Goal: Information Seeking & Learning: Learn about a topic

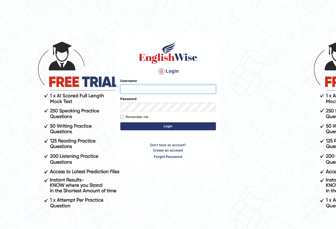
click at [147, 90] on input "Username" at bounding box center [168, 89] width 96 height 9
type input "razib_parramatta"
click at [172, 125] on button "Login" at bounding box center [168, 127] width 96 height 8
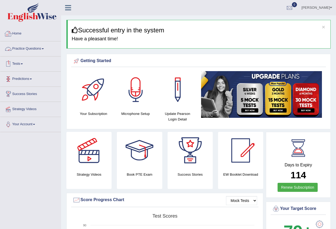
click at [35, 50] on link "Practice Questions" at bounding box center [30, 47] width 61 height 13
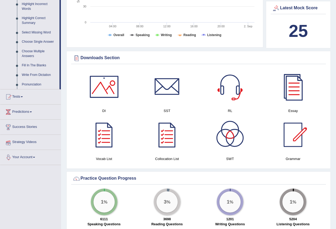
scroll to position [160, 0]
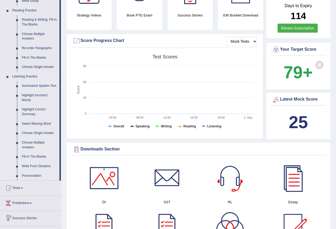
click at [34, 85] on link "Summarize Spoken Text" at bounding box center [39, 86] width 40 height 10
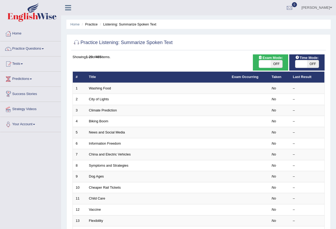
click at [277, 64] on span "OFF" at bounding box center [277, 63] width 12 height 7
checkbox input "true"
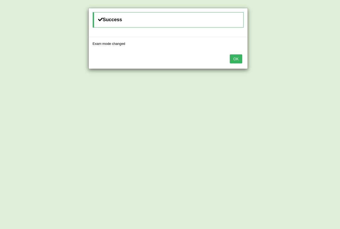
click at [240, 58] on button "OK" at bounding box center [236, 59] width 12 height 9
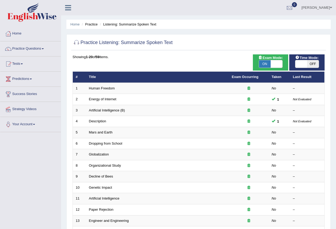
click at [309, 65] on span "OFF" at bounding box center [313, 63] width 12 height 7
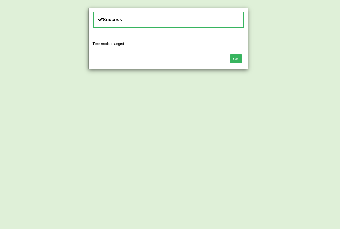
click at [230, 56] on button "OK" at bounding box center [236, 59] width 12 height 9
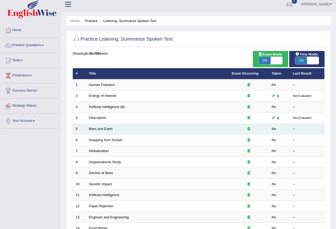
scroll to position [27, 0]
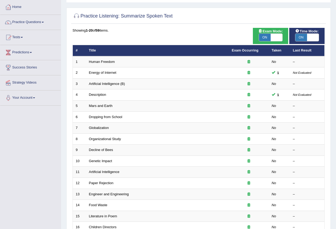
click at [302, 38] on span "ON" at bounding box center [302, 37] width 12 height 7
checkbox input "false"
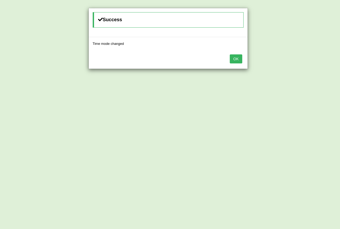
click at [238, 59] on button "OK" at bounding box center [236, 59] width 12 height 9
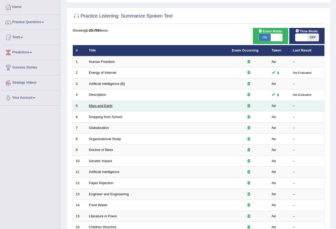
click at [97, 105] on link "Mars and Earth" at bounding box center [101, 106] width 24 height 4
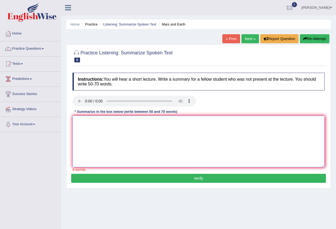
click at [105, 125] on textarea at bounding box center [199, 142] width 252 height 52
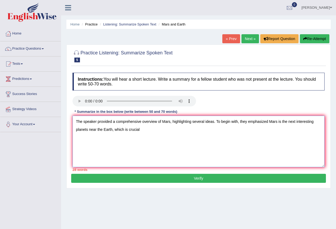
click at [128, 131] on textarea "The speaker provided a comprehensive overview of Mars, highlighting several ide…" at bounding box center [199, 142] width 252 height 52
click at [151, 131] on textarea "The speaker provided a comprehensive overview of Mars, highlighting several ide…" at bounding box center [199, 142] width 252 height 52
click at [244, 130] on textarea "The speaker provided a comprehensive overview of Mars, highlighting several ide…" at bounding box center [199, 142] width 252 height 52
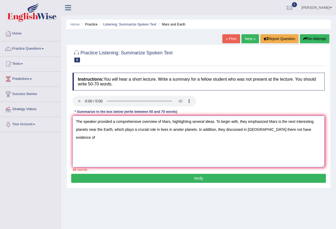
drag, startPoint x: 273, startPoint y: 128, endPoint x: 283, endPoint y: 129, distance: 9.6
click at [283, 129] on textarea "The speaker provided a comprehensive overview of Mars, highlighting several ide…" at bounding box center [199, 142] width 252 height 52
click at [298, 128] on textarea "The speaker provided a comprehensive overview of Mars, highlighting several ide…" at bounding box center [199, 142] width 252 height 52
click at [266, 130] on textarea "The speaker provided a comprehensive overview of Mars, highlighting several ide…" at bounding box center [199, 142] width 252 height 52
drag, startPoint x: 285, startPoint y: 130, endPoint x: 258, endPoint y: 131, distance: 26.9
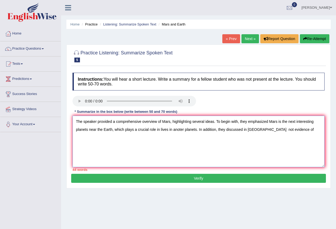
click at [258, 131] on textarea "The speaker provided a comprehensive overview of Mars, highlighting several ide…" at bounding box center [199, 142] width 252 height 52
click at [266, 130] on textarea "The speaker provided a comprehensive overview of Mars, highlighting several ide…" at bounding box center [199, 142] width 252 height 52
click at [99, 138] on textarea "The speaker provided a comprehensive overview of Mars, highlighting several ide…" at bounding box center [199, 142] width 252 height 52
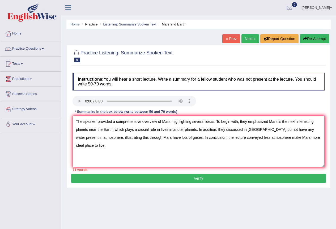
drag, startPoint x: 284, startPoint y: 138, endPoint x: 263, endPoint y: 138, distance: 21.3
click at [265, 138] on textarea "The speaker provided a comprehensive overview of Mars, highlighting several ide…" at bounding box center [199, 142] width 252 height 52
click at [208, 138] on textarea "The speaker provided a comprehensive overview of Mars, highlighting several ide…" at bounding box center [199, 142] width 252 height 52
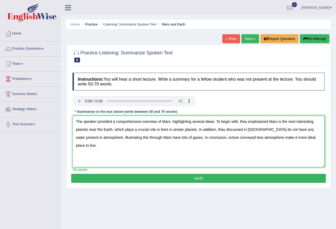
click at [206, 157] on textarea "The speaker provided a comprehensive overview of Mars, highlighting several ide…" at bounding box center [199, 142] width 252 height 52
click at [202, 139] on textarea "The speaker provided a comprehensive overview of Mars, highlighting several ide…" at bounding box center [199, 142] width 252 height 52
type textarea "The speaker provided a comprehensive overview of Mars, highlighting several ide…"
click at [217, 178] on button "Verify" at bounding box center [198, 178] width 255 height 9
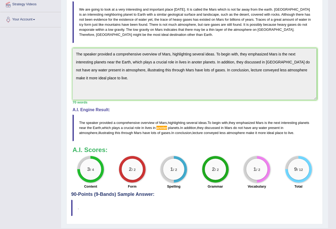
scroll to position [118, 0]
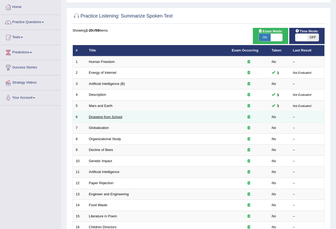
click at [109, 118] on link "Dropping from School" at bounding box center [106, 117] width 34 height 4
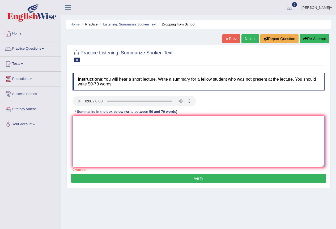
click at [90, 120] on textarea at bounding box center [199, 142] width 252 height 52
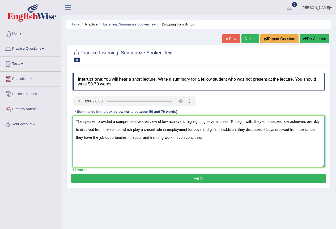
click at [187, 139] on textarea "The speaker provided a comprehensive overview of low achievers, highlighting se…" at bounding box center [199, 142] width 252 height 52
click at [198, 139] on textarea "The speaker provided a comprehensive overview of low achievers, highlighting se…" at bounding box center [199, 142] width 252 height 52
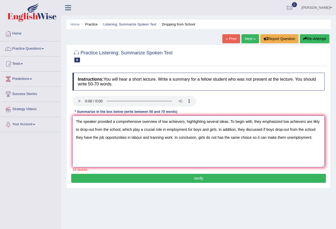
drag, startPoint x: 314, startPoint y: 138, endPoint x: 253, endPoint y: 140, distance: 60.9
click at [253, 140] on textarea "The speaker provided a comprehensive overview of low achievers, highlighting se…" at bounding box center [199, 142] width 252 height 52
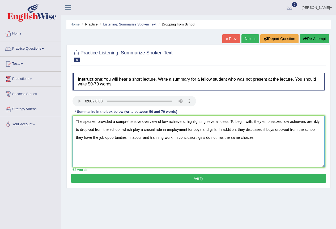
type textarea "The speaker provided a comprehensive overview of low achievers, highlighting se…"
click at [211, 178] on button "Verify" at bounding box center [198, 178] width 255 height 9
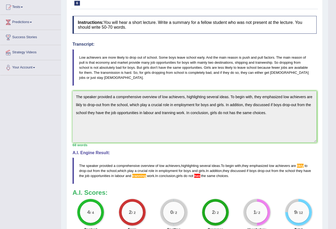
scroll to position [27, 0]
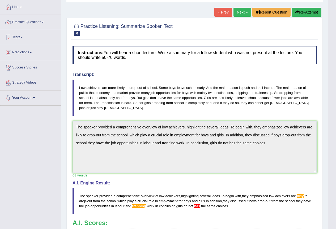
click at [308, 13] on button "Re-Attempt" at bounding box center [307, 12] width 30 height 9
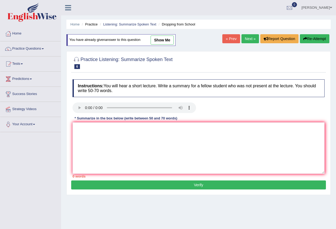
scroll to position [27, 0]
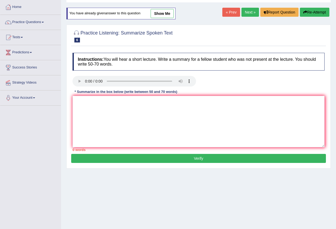
click at [80, 100] on textarea at bounding box center [199, 122] width 252 height 52
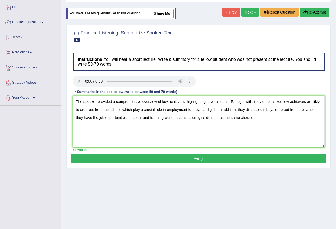
drag, startPoint x: 224, startPoint y: 119, endPoint x: 219, endPoint y: 119, distance: 5.3
click at [219, 119] on textarea "The speaker provided a comprehensive overview of low achievers, highlighting se…" at bounding box center [199, 122] width 252 height 52
click at [317, 103] on textarea "The speaker provided a comprehensive overview of low achievers, highlighting se…" at bounding box center [199, 122] width 252 height 52
click at [170, 119] on textarea "The speaker provided a comprehensive overview of low achievers, highlighting se…" at bounding box center [199, 122] width 252 height 52
click at [202, 135] on textarea "The speaker provided a comprehensive overview of low achievers, highlighting se…" at bounding box center [199, 122] width 252 height 52
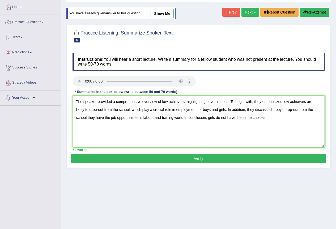
type textarea "The speaker provided a comprehensive overview of low achievers, highlighting se…"
click at [203, 157] on button "Verify" at bounding box center [198, 158] width 255 height 9
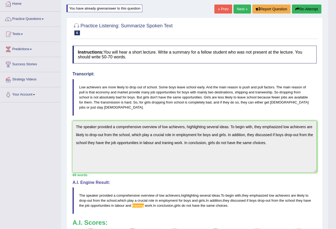
scroll to position [27, 0]
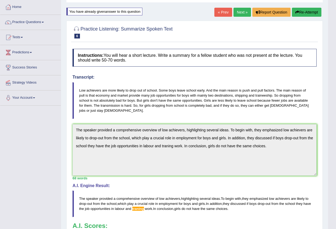
click at [243, 12] on link "Next »" at bounding box center [243, 12] width 18 height 9
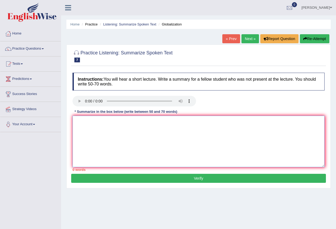
click at [78, 124] on textarea at bounding box center [199, 142] width 252 height 52
drag, startPoint x: 227, startPoint y: 122, endPoint x: 286, endPoint y: 124, distance: 59.4
click at [286, 124] on textarea "The speaker provided a comprehensive overview of globalization, highlighting se…" at bounding box center [199, 142] width 252 height 52
paste textarea "how marketing and coutries"
click at [283, 122] on textarea "The speaker provided a comprehensive overview of globalization, highlighting se…" at bounding box center [199, 142] width 252 height 52
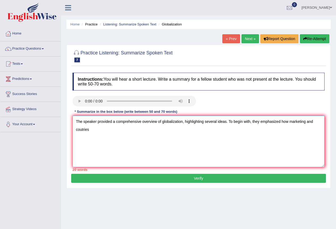
click at [289, 122] on textarea "The speaker provided a comprehensive overview of globalization, highlighting se…" at bounding box center [199, 142] width 252 height 52
click at [214, 131] on textarea "The speaker provided a comprehensive overview of globalization, highlighting se…" at bounding box center [199, 142] width 252 height 52
drag, startPoint x: 173, startPoint y: 130, endPoint x: 159, endPoint y: 130, distance: 13.8
click at [159, 130] on textarea "The speaker provided a comprehensive overview of globalization, highlighting se…" at bounding box center [199, 142] width 252 height 52
click at [141, 131] on textarea "The speaker provided a comprehensive overview of globalization, highlighting se…" at bounding box center [199, 142] width 252 height 52
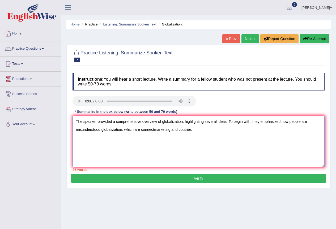
click at [141, 130] on textarea "The speaker provided a comprehensive overview of globalization, highlighting se…" at bounding box center [199, 142] width 252 height 52
click at [148, 130] on textarea "The speaker provided a comprehensive overview of globalization, highlighting se…" at bounding box center [199, 142] width 252 height 52
click at [134, 131] on textarea "The speaker provided a comprehensive overview of globalization, highlighting se…" at bounding box center [199, 142] width 252 height 52
click at [135, 131] on textarea "The speaker provided a comprehensive overview of globalization, highlighting se…" at bounding box center [199, 142] width 252 height 52
click at [155, 131] on textarea "The speaker provided a comprehensive overview of globalization, highlighting se…" at bounding box center [199, 142] width 252 height 52
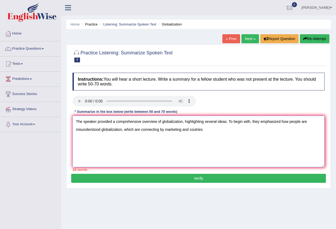
click at [204, 132] on textarea "The speaker provided a comprehensive overview of globalization, highlighting se…" at bounding box center [199, 142] width 252 height 52
drag, startPoint x: 183, startPoint y: 130, endPoint x: 209, endPoint y: 131, distance: 25.6
click at [209, 131] on textarea "The speaker provided a comprehensive overview of globalization, highlighting se…" at bounding box center [199, 142] width 252 height 52
click at [249, 131] on textarea "The speaker provided a comprehensive overview of globalization, highlighting se…" at bounding box center [199, 142] width 252 height 52
click at [228, 131] on textarea "The speaker provided a comprehensive overview of globalization, highlighting se…" at bounding box center [199, 142] width 252 height 52
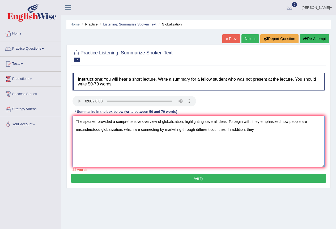
click at [260, 131] on textarea "The speaker provided a comprehensive overview of globalization, highlighting se…" at bounding box center [199, 142] width 252 height 52
drag, startPoint x: 273, startPoint y: 130, endPoint x: 290, endPoint y: 132, distance: 17.1
click at [290, 132] on textarea "The speaker provided a comprehensive overview of globalization, highlighting se…" at bounding box center [199, 142] width 252 height 52
drag, startPoint x: 304, startPoint y: 130, endPoint x: 310, endPoint y: 138, distance: 9.5
click at [310, 138] on textarea "The speaker provided a comprehensive overview of globalization, highlighting se…" at bounding box center [199, 142] width 252 height 52
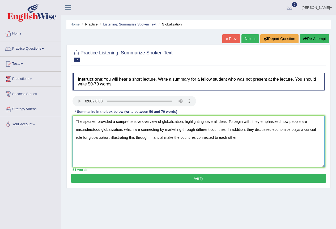
drag, startPoint x: 197, startPoint y: 137, endPoint x: 242, endPoint y: 139, distance: 45.3
click at [242, 139] on textarea "The speaker provided a comprehensive overview of globalization, highlighting se…" at bounding box center [199, 142] width 252 height 52
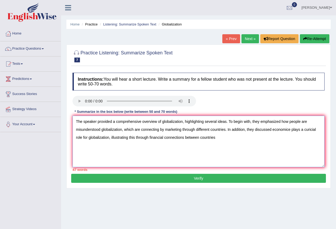
drag, startPoint x: 184, startPoint y: 138, endPoint x: 165, endPoint y: 139, distance: 19.1
click at [165, 139] on textarea "The speaker provided a comprehensive overview of globalization, highlighting se…" at bounding box center [199, 142] width 252 height 52
click at [215, 139] on textarea "The speaker provided a comprehensive overview of globalization, highlighting se…" at bounding box center [199, 142] width 252 height 52
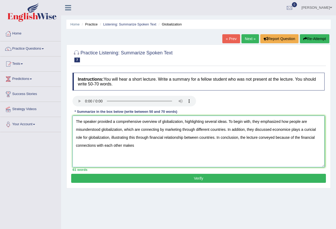
drag, startPoint x: 291, startPoint y: 139, endPoint x: 317, endPoint y: 146, distance: 26.8
click at [317, 146] on textarea "The speaker provided a comprehensive overview of globalization, highlighting se…" at bounding box center [199, 142] width 252 height 52
click at [315, 145] on textarea "The speaker provided a comprehensive overview of globalization, highlighting se…" at bounding box center [199, 142] width 252 height 52
drag, startPoint x: 318, startPoint y: 136, endPoint x: 296, endPoint y: 141, distance: 22.8
click at [296, 141] on textarea "The speaker provided a comprehensive overview of globalization, highlighting se…" at bounding box center [199, 142] width 252 height 52
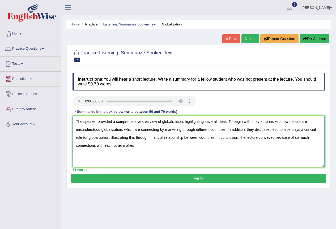
drag, startPoint x: 137, startPoint y: 146, endPoint x: 123, endPoint y: 147, distance: 13.6
click at [123, 147] on textarea "The speaker provided a comprehensive overview of globalization, highlighting se…" at bounding box center [199, 142] width 252 height 52
click at [143, 148] on textarea "The speaker provided a comprehensive overview of globalization, highlighting se…" at bounding box center [199, 142] width 252 height 52
click at [194, 147] on textarea "The speaker provided a comprehensive overview of globalization, highlighting se…" at bounding box center [199, 142] width 252 height 52
click at [202, 147] on textarea "The speaker provided a comprehensive overview of globalization, highlighting se…" at bounding box center [199, 142] width 252 height 52
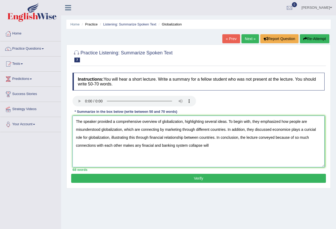
click at [221, 147] on textarea "The speaker provided a comprehensive overview of globalization, highlighting se…" at bounding box center [199, 142] width 252 height 52
drag, startPoint x: 217, startPoint y: 147, endPoint x: 211, endPoint y: 147, distance: 6.4
click at [211, 147] on textarea "The speaker provided a comprehensive overview of globalization, highlighting se…" at bounding box center [199, 142] width 252 height 52
click at [239, 154] on textarea "The speaker provided a comprehensive overview of globalization, highlighting se…" at bounding box center [199, 142] width 252 height 52
drag, startPoint x: 123, startPoint y: 146, endPoint x: 134, endPoint y: 145, distance: 11.3
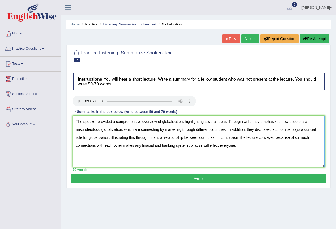
click at [134, 145] on textarea "The speaker provided a comprehensive overview of globalization, highlighting se…" at bounding box center [199, 142] width 252 height 52
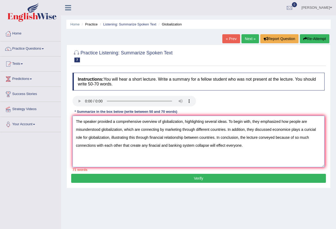
click at [123, 147] on textarea "The speaker provided a comprehensive overview of globalization, highlighting se…" at bounding box center [199, 142] width 252 height 52
drag, startPoint x: 131, startPoint y: 146, endPoint x: 148, endPoint y: 144, distance: 17.4
click at [148, 144] on textarea "The speaker provided a comprehensive overview of globalization, highlighting se…" at bounding box center [199, 142] width 252 height 52
drag, startPoint x: 244, startPoint y: 146, endPoint x: 284, endPoint y: 147, distance: 39.4
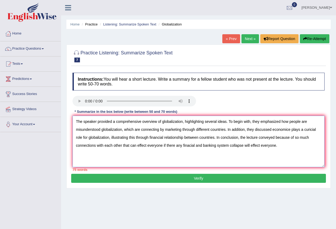
click at [284, 147] on textarea "The speaker provided a comprehensive overview of globalization, highlighting se…" at bounding box center [199, 142] width 252 height 52
drag, startPoint x: 275, startPoint y: 137, endPoint x: 285, endPoint y: 138, distance: 9.6
click at [285, 138] on textarea "The speaker provided a comprehensive overview of globalization, highlighting se…" at bounding box center [199, 142] width 252 height 52
click at [280, 145] on textarea "The speaker provided a comprehensive overview of globalization, highlighting se…" at bounding box center [199, 142] width 252 height 52
drag, startPoint x: 241, startPoint y: 137, endPoint x: 275, endPoint y: 137, distance: 34.8
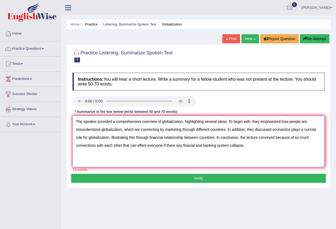
click at [275, 137] on textarea "The speaker provided a comprehensive overview of globalization, highlighting se…" at bounding box center [199, 142] width 252 height 52
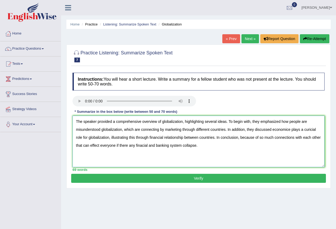
type textarea "The speaker provided a comprehensive overview of globalization, highlighting se…"
click at [203, 178] on button "Verify" at bounding box center [198, 178] width 255 height 9
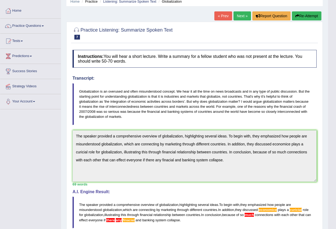
scroll to position [16, 0]
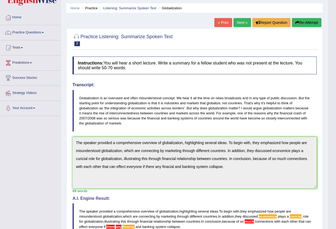
click at [302, 22] on button "Re-Attempt" at bounding box center [307, 22] width 30 height 9
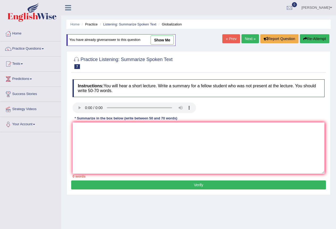
click at [91, 123] on textarea at bounding box center [199, 149] width 252 height 52
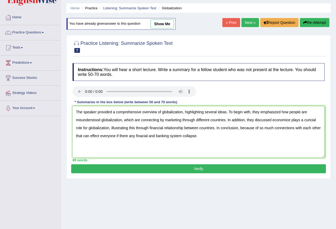
drag, startPoint x: 291, startPoint y: 119, endPoint x: 273, endPoint y: 119, distance: 17.8
click at [273, 119] on textarea "The speaker provided a comprehensive overview of globalization, highlighting se…" at bounding box center [199, 132] width 252 height 52
click at [288, 121] on textarea "The speaker provided a comprehensive overview of globalization, highlighting se…" at bounding box center [199, 132] width 252 height 52
click at [290, 120] on textarea "The speaker provided a comprehensive overview of globalization, highlighting se…" at bounding box center [199, 132] width 252 height 52
click at [308, 120] on textarea "The speaker provided a comprehensive overview of globalization, highlighting se…" at bounding box center [199, 132] width 252 height 52
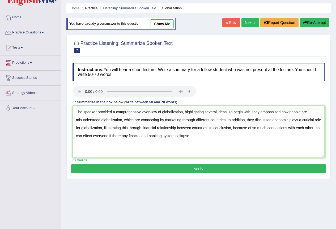
click at [309, 121] on textarea "The speaker provided a comprehensive overview of globalization, highlighting se…" at bounding box center [199, 132] width 252 height 52
click at [288, 142] on textarea "The speaker provided a comprehensive overview of globalization, highlighting se…" at bounding box center [199, 132] width 252 height 52
click at [120, 137] on textarea "The speaker provided a comprehensive overview of globalization, highlighting se…" at bounding box center [199, 132] width 252 height 52
click at [119, 136] on textarea "The speaker provided a comprehensive overview of globalization, highlighting se…" at bounding box center [199, 132] width 252 height 52
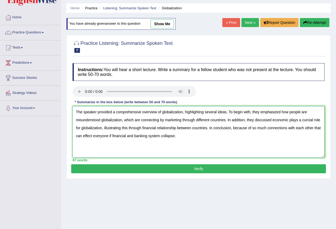
click at [197, 145] on textarea "The speaker provided a comprehensive overview of globalization, highlighting se…" at bounding box center [199, 132] width 252 height 52
type textarea "The speaker provided a comprehensive overview of globalization, highlighting se…"
click at [197, 168] on button "Verify" at bounding box center [198, 169] width 255 height 9
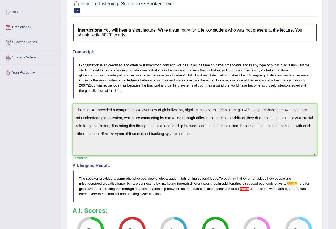
scroll to position [96, 0]
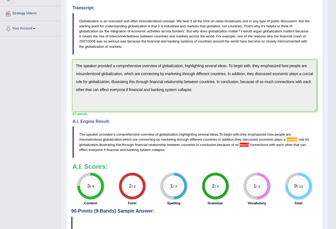
drag, startPoint x: 79, startPoint y: 134, endPoint x: 155, endPoint y: 143, distance: 76.1
click at [155, 143] on blockquote "The speaker provided a comprehensive overview of globalization , highlighting s…" at bounding box center [195, 142] width 244 height 31
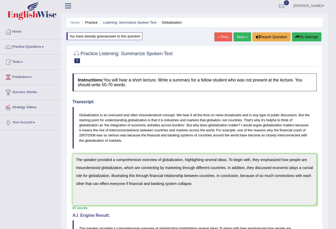
scroll to position [0, 0]
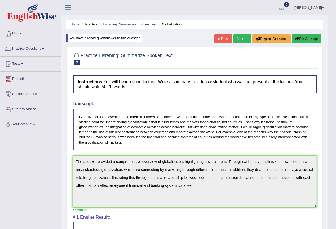
click at [310, 35] on button "Re-Attempt" at bounding box center [307, 38] width 30 height 9
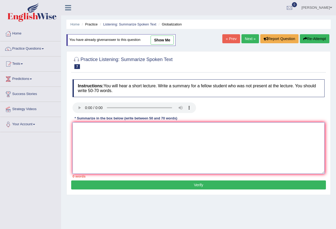
click at [88, 129] on textarea at bounding box center [199, 149] width 252 height 52
paste textarea "The speaker provided a comprehensive overview of globalization, highlighting se…"
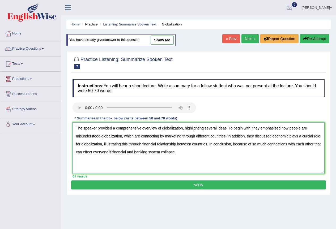
click at [307, 137] on textarea "The speaker provided a comprehensive overview of globalization, highlighting se…" at bounding box center [199, 149] width 252 height 52
click at [306, 137] on textarea "The speaker provided a comprehensive overview of globalization, highlighting se…" at bounding box center [199, 149] width 252 height 52
click at [252, 157] on textarea "The speaker provided a comprehensive overview of globalization, highlighting se…" at bounding box center [199, 149] width 252 height 52
drag, startPoint x: 267, startPoint y: 145, endPoint x: 258, endPoint y: 145, distance: 8.3
click at [258, 145] on textarea "The speaker provided a comprehensive overview of globalization, highlighting se…" at bounding box center [199, 149] width 252 height 52
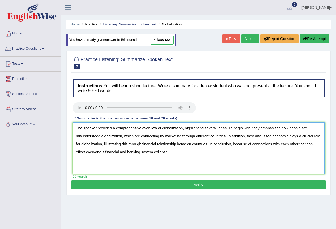
click at [226, 161] on textarea "The speaker provided a comprehensive overview of globalization, highlighting se…" at bounding box center [199, 149] width 252 height 52
click at [106, 153] on textarea "The speaker provided a comprehensive overview of globalization, highlighting se…" at bounding box center [199, 149] width 252 height 52
type textarea "The speaker provided a comprehensive overview of globalization, highlighting se…"
click at [171, 188] on button "Verify" at bounding box center [198, 185] width 255 height 9
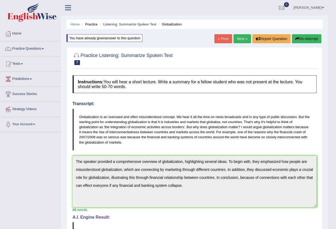
click at [241, 40] on link "Next »" at bounding box center [243, 38] width 18 height 9
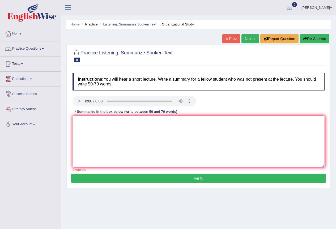
click at [26, 45] on link "Practice Questions" at bounding box center [30, 47] width 61 height 13
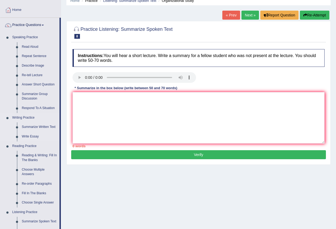
scroll to position [80, 0]
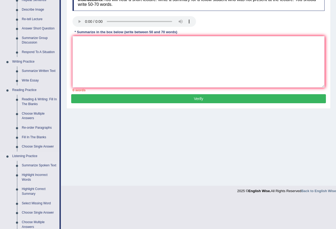
click at [40, 164] on link "Summarize Spoken Text" at bounding box center [39, 166] width 40 height 10
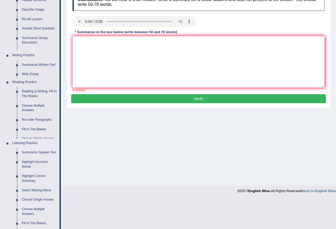
scroll to position [50, 0]
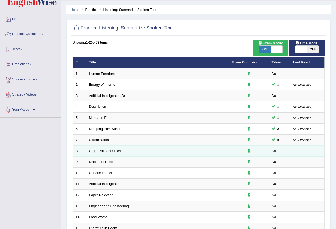
scroll to position [27, 0]
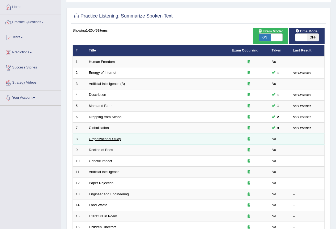
click at [112, 140] on link "Organizational Study" at bounding box center [105, 139] width 32 height 4
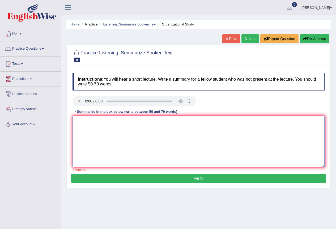
click at [105, 128] on textarea at bounding box center [199, 142] width 252 height 52
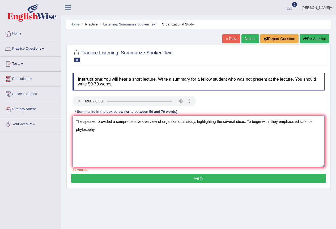
click at [82, 132] on textarea "The speaker provided a comprehensive overview of organizational study, highligh…" at bounding box center [199, 142] width 252 height 52
click at [99, 132] on textarea "The speaker provided a comprehensive overview of organizational study, highligh…" at bounding box center [199, 142] width 252 height 52
drag, startPoint x: 161, startPoint y: 129, endPoint x: 177, endPoint y: 139, distance: 18.8
click at [175, 157] on textarea "The speaker provided a comprehensive overview of organizational study, highligh…" at bounding box center [199, 142] width 252 height 52
drag, startPoint x: 163, startPoint y: 122, endPoint x: 187, endPoint y: 122, distance: 23.9
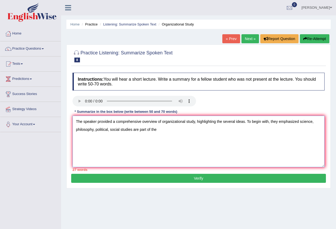
click at [187, 122] on textarea "The speaker provided a comprehensive overview of organizational study, highligh…" at bounding box center [199, 142] width 252 height 52
click at [164, 128] on textarea "The speaker provided a comprehensive overview of organizational study, highligh…" at bounding box center [199, 142] width 252 height 52
paste textarea "organizational"
click at [282, 131] on textarea "The speaker provided a comprehensive overview of organizational study, highligh…" at bounding box center [199, 142] width 252 height 52
click at [283, 130] on textarea "The speaker provided a comprehensive overview of organizational study, highligh…" at bounding box center [199, 142] width 252 height 52
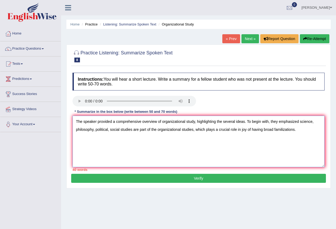
click at [283, 130] on textarea "The speaker provided a comprehensive overview of organizational study, highligh…" at bounding box center [199, 142] width 252 height 52
click at [304, 132] on textarea "The speaker provided a comprehensive overview of organizational study, highligh…" at bounding box center [199, 142] width 252 height 52
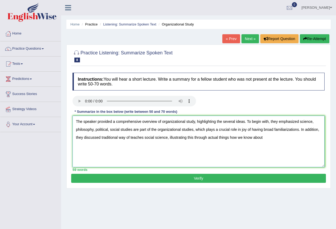
drag, startPoint x: 230, startPoint y: 137, endPoint x: 207, endPoint y: 140, distance: 22.5
click at [208, 140] on textarea "The speaker provided a comprehensive overview of organizational study, highligh…" at bounding box center [199, 142] width 252 height 52
click at [248, 137] on textarea "The speaker provided a comprehensive overview of organizational study, highligh…" at bounding box center [199, 142] width 252 height 52
click at [76, 146] on textarea "The speaker provided a comprehensive overview of organizational study, highligh…" at bounding box center [199, 142] width 252 height 52
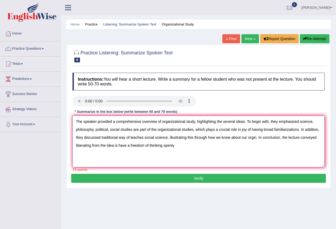
click at [178, 145] on textarea "The speaker provided a comprehensive overview of organizational study, highligh…" at bounding box center [199, 142] width 252 height 52
click at [106, 146] on textarea "The speaker provided a comprehensive overview of organizational study, highligh…" at bounding box center [199, 142] width 252 height 52
click at [108, 147] on textarea "The speaker provided a comprehensive overview of organizational study, highligh…" at bounding box center [199, 142] width 252 height 52
click at [107, 147] on textarea "The speaker provided a comprehensive overview of organizational study, highligh…" at bounding box center [199, 142] width 252 height 52
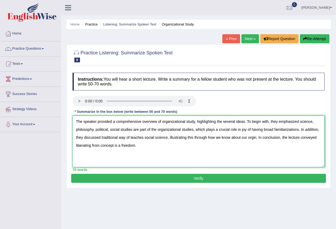
click at [113, 145] on textarea "The speaker provided a comprehensive overview of organizational study, highligh…" at bounding box center [199, 142] width 252 height 52
click at [149, 147] on textarea "The speaker provided a comprehensive overview of organizational study, highligh…" at bounding box center [199, 142] width 252 height 52
click at [252, 138] on textarea "The speaker provided a comprehensive overview of organizational study, highligh…" at bounding box center [199, 142] width 252 height 52
click at [247, 150] on textarea "The speaker provided a comprehensive overview of organizational study, highligh…" at bounding box center [199, 142] width 252 height 52
type textarea "The speaker provided a comprehensive overview of organizational study, highligh…"
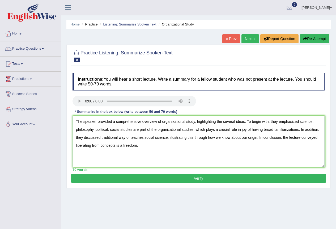
click at [218, 181] on button "Verify" at bounding box center [198, 178] width 255 height 9
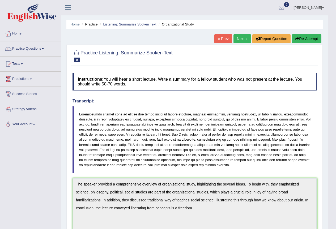
click at [242, 37] on link "Next »" at bounding box center [243, 38] width 18 height 9
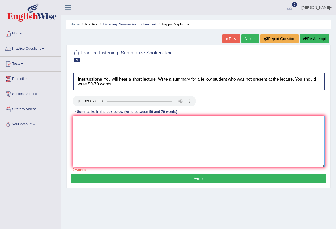
click at [83, 124] on textarea at bounding box center [199, 142] width 252 height 52
click at [110, 120] on textarea at bounding box center [199, 142] width 252 height 52
click at [106, 122] on textarea at bounding box center [199, 142] width 252 height 52
click at [162, 121] on textarea "The speaker provided a comprehensive overview of happy house for dog," at bounding box center [199, 142] width 252 height 52
click at [206, 124] on textarea "The speaker provided a comprehensive overview of a happy house for dog," at bounding box center [199, 142] width 252 height 52
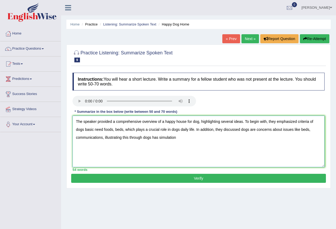
click at [159, 138] on textarea "The speaker provided a comprehensive overview of a happy house for dog, highlig…" at bounding box center [199, 142] width 252 height 52
click at [198, 139] on textarea "The speaker provided a comprehensive overview of a happy house for dog, highlig…" at bounding box center [199, 142] width 252 height 52
click at [277, 139] on textarea "The speaker provided a comprehensive overview of a happy house for dog, highlig…" at bounding box center [199, 142] width 252 height 52
click at [321, 138] on textarea "The speaker provided a comprehensive overview of a happy house for dog, highlig…" at bounding box center [199, 142] width 252 height 52
type textarea "The speaker provided a comprehensive overview of a happy house for dog, highlig…"
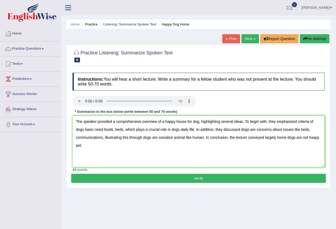
click at [155, 179] on button "Verify" at bounding box center [198, 178] width 255 height 9
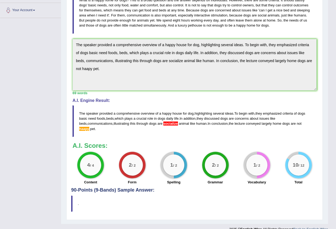
scroll to position [123, 0]
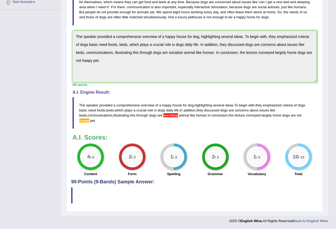
click at [164, 115] on span "socialize" at bounding box center [171, 116] width 14 height 4
drag, startPoint x: 107, startPoint y: 126, endPoint x: 105, endPoint y: 125, distance: 2.9
click at [107, 126] on blockquote "The speaker provided a comprehensive overview of a happy house for dog , highli…" at bounding box center [195, 112] width 244 height 31
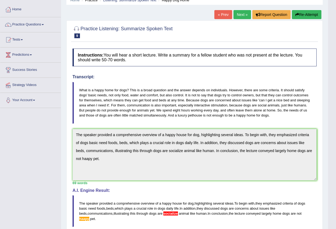
scroll to position [0, 0]
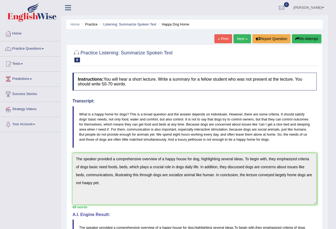
click at [311, 38] on button "Re-Attempt" at bounding box center [307, 38] width 30 height 9
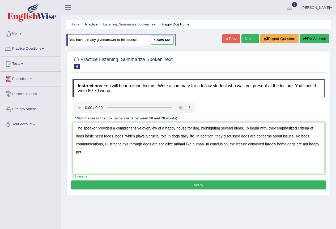
drag, startPoint x: 181, startPoint y: 137, endPoint x: 173, endPoint y: 137, distance: 7.7
click at [173, 137] on textarea "The speaker provided a comprehensive overview of a happy house for dog, highlig…" at bounding box center [199, 149] width 252 height 52
click at [316, 145] on textarea "The speaker provided a comprehensive overview of a happy house for dog, highlig…" at bounding box center [199, 149] width 252 height 52
click at [173, 144] on textarea "The speaker provided a comprehensive overview of a happy house for dog, highlig…" at bounding box center [199, 149] width 252 height 52
click at [166, 157] on textarea "The speaker provided a comprehensive overview of a happy house for dog, highlig…" at bounding box center [199, 149] width 252 height 52
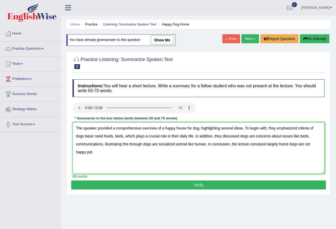
drag, startPoint x: 249, startPoint y: 137, endPoint x: 241, endPoint y: 136, distance: 7.7
click at [241, 136] on textarea "The speaker provided a comprehensive overview of a happy house for dog, highlig…" at bounding box center [199, 149] width 252 height 52
click at [242, 161] on textarea "The speaker provided a comprehensive overview of a happy house for dog, highlig…" at bounding box center [199, 149] width 252 height 52
click at [311, 138] on textarea "The speaker provided a comprehensive overview of a happy house for dog, highlig…" at bounding box center [199, 149] width 252 height 52
drag, startPoint x: 84, startPoint y: 137, endPoint x: 70, endPoint y: 137, distance: 14.1
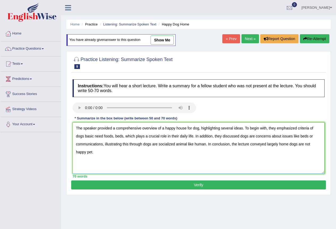
click at [70, 137] on div "Practice Listening: Summarize Spoken Text 9 Happy Dog Home Instructions: You wi…" at bounding box center [198, 123] width 265 height 144
drag, startPoint x: 171, startPoint y: 136, endPoint x: 163, endPoint y: 136, distance: 7.7
click at [163, 136] on textarea "The speaker provided a comprehensive overview of a happy house for dog, highlig…" at bounding box center [199, 149] width 252 height 52
click at [175, 136] on textarea "The speaker provided a comprehensive overview of a happy house for dog, highlig…" at bounding box center [199, 149] width 252 height 52
drag, startPoint x: 176, startPoint y: 136, endPoint x: 163, endPoint y: 136, distance: 12.5
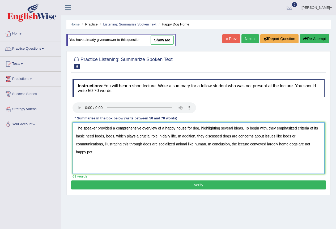
click at [163, 136] on textarea "The speaker provided a comprehensive overview of a happy house for dog, highlig…" at bounding box center [199, 149] width 252 height 52
click at [184, 163] on textarea "The speaker provided a comprehensive overview of a happy house for dog, highlig…" at bounding box center [199, 149] width 252 height 52
type textarea "The speaker provided a comprehensive overview of a happy house for dog, highlig…"
click at [193, 183] on button "Verify" at bounding box center [198, 185] width 255 height 9
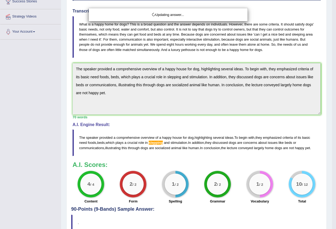
scroll to position [106, 0]
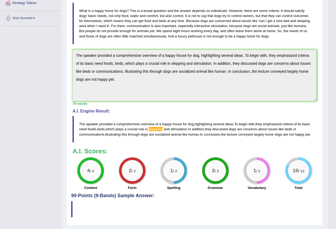
drag, startPoint x: 79, startPoint y: 123, endPoint x: 93, endPoint y: 134, distance: 17.6
click at [93, 134] on blockquote "The speaker provided a comprehensive overview of a happy house for dog , highli…" at bounding box center [195, 129] width 244 height 26
click at [93, 135] on span "communications" at bounding box center [91, 135] width 25 height 4
click at [69, 56] on div "Practice Listening: Summarize Spoken Text 9 Happy Dog Home Instructions: You wi…" at bounding box center [194, 83] width 257 height 285
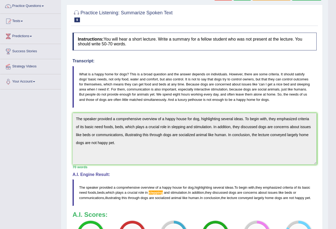
scroll to position [0, 0]
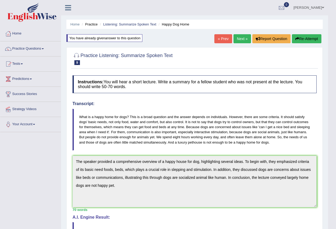
click at [316, 37] on button "Re-Attempt" at bounding box center [307, 38] width 30 height 9
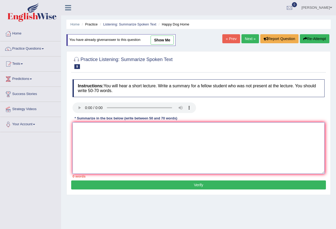
click at [104, 129] on textarea at bounding box center [199, 149] width 252 height 52
paste textarea "The speaker provided a comprehensive overview of a happy house for dog, highlig…"
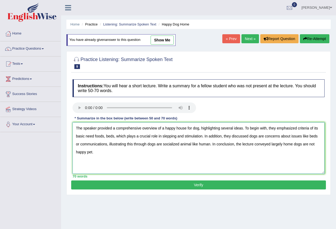
click at [170, 137] on textarea "The speaker provided a comprehensive overview of a happy house for dog, highlig…" at bounding box center [199, 149] width 252 height 52
click at [165, 153] on textarea "The speaker provided a comprehensive overview of a happy house for dog, highlig…" at bounding box center [199, 149] width 252 height 52
type textarea "The speaker provided a comprehensive overview of a happy house for dog, highlig…"
click at [179, 182] on button "Verify" at bounding box center [198, 185] width 255 height 9
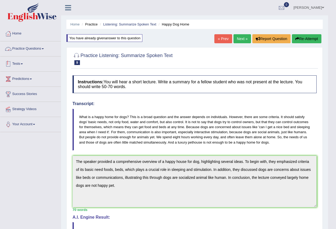
click at [29, 51] on link "Practice Questions" at bounding box center [30, 47] width 61 height 13
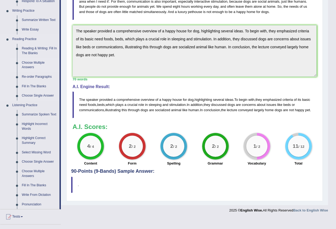
scroll to position [187, 0]
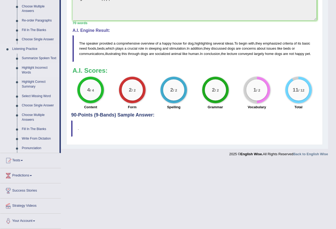
click at [36, 65] on link "Highlight Incorrect Words" at bounding box center [39, 70] width 40 height 14
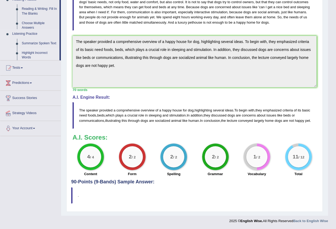
scroll to position [125, 0]
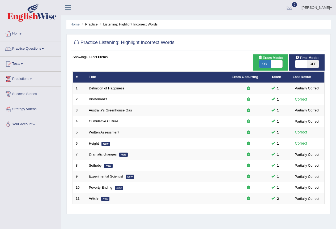
click at [262, 66] on span "ON" at bounding box center [265, 63] width 12 height 7
checkbox input "false"
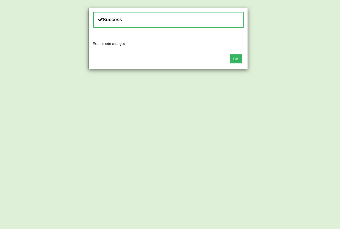
click at [233, 61] on button "OK" at bounding box center [236, 59] width 12 height 9
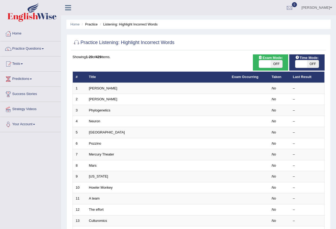
click at [306, 65] on span at bounding box center [302, 63] width 12 height 7
checkbox input "true"
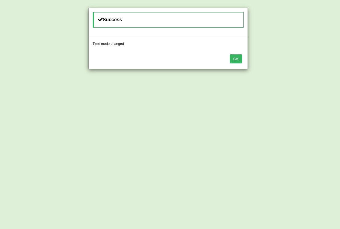
click at [238, 59] on button "OK" at bounding box center [236, 59] width 12 height 9
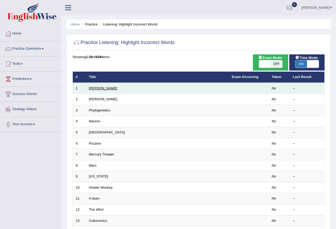
click at [97, 88] on link "Harold" at bounding box center [103, 88] width 28 height 4
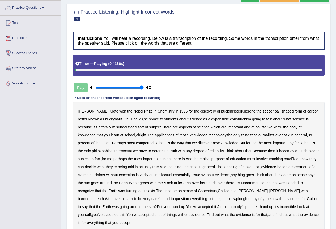
scroll to position [53, 0]
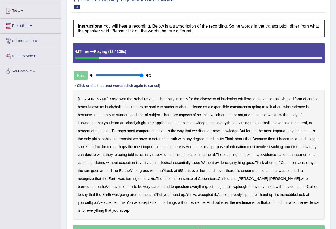
click at [129, 107] on div "Harold Kroto won the Nobel Prize in Chemistry in 1996 for the discovery of buck…" at bounding box center [199, 155] width 252 height 130
click at [139, 107] on b "28" at bounding box center [141, 107] width 4 height 4
click at [136, 123] on b "alright" at bounding box center [141, 123] width 10 height 4
click at [136, 131] on b "comported" at bounding box center [145, 131] width 18 height 4
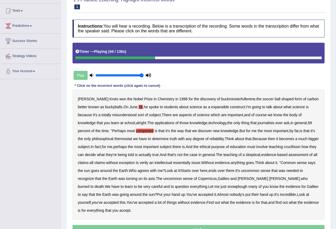
click at [91, 137] on b "only" at bounding box center [87, 139] width 7 height 4
click at [115, 140] on b "thermostat" at bounding box center [124, 139] width 18 height 4
click at [300, 146] on b "crucifixion" at bounding box center [292, 147] width 16 height 4
click at [167, 163] on b "intellectual" at bounding box center [164, 163] width 18 height 4
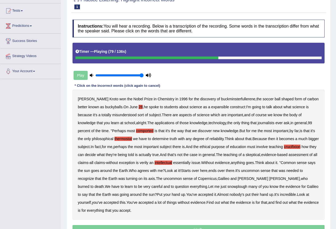
click at [167, 163] on b "intellectual" at bounding box center [164, 163] width 18 height 4
click at [149, 163] on b "verily" at bounding box center [144, 163] width 9 height 4
click at [228, 187] on b "snowplough" at bounding box center [238, 187] width 20 height 4
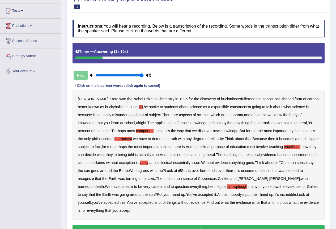
scroll to position [80, 0]
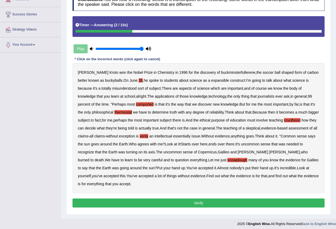
click at [205, 202] on button "Verify" at bounding box center [199, 203] width 252 height 9
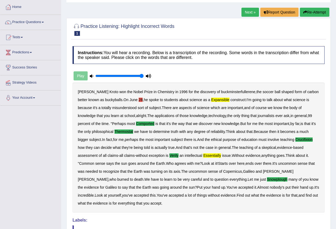
scroll to position [23, 0]
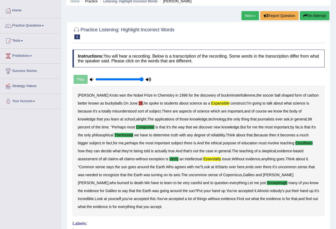
click at [249, 14] on link "Next »" at bounding box center [251, 15] width 18 height 9
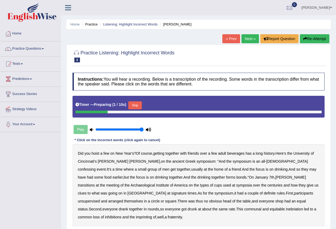
scroll to position [27, 0]
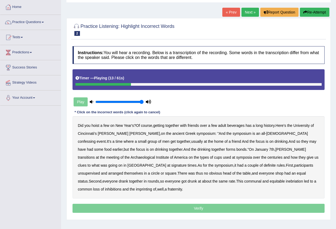
click at [96, 140] on b "confessing" at bounding box center [87, 142] width 18 height 4
drag, startPoint x: 299, startPoint y: 157, endPoint x: 304, endPoint y: 158, distance: 5.2
click at [187, 164] on b "signature" at bounding box center [179, 166] width 15 height 4
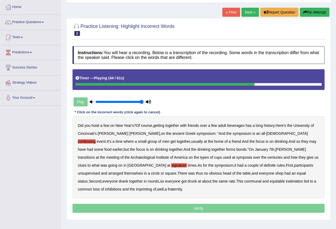
click at [100, 172] on b "unsupervised" at bounding box center [89, 174] width 22 height 4
click at [250, 84] on div at bounding box center [179, 84] width 207 height 3
click at [241, 85] on div at bounding box center [181, 84] width 210 height 3
click at [152, 187] on b "imprinting" at bounding box center [144, 189] width 16 height 4
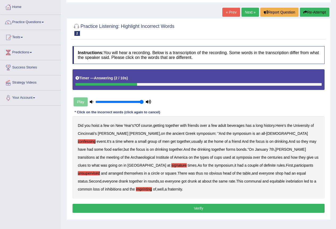
click at [231, 204] on button "Verify" at bounding box center [199, 208] width 252 height 9
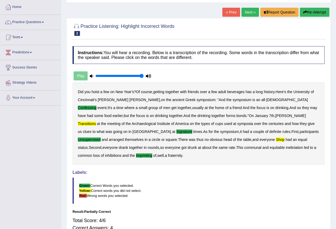
click at [249, 10] on link "Next »" at bounding box center [251, 12] width 18 height 9
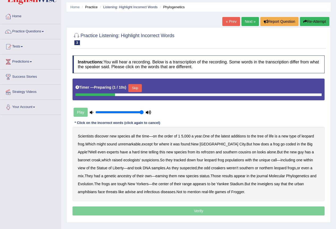
scroll to position [27, 0]
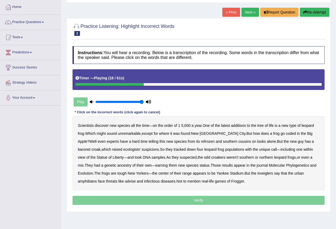
click at [286, 134] on b "coded" at bounding box center [291, 134] width 10 height 4
click at [201, 143] on b "refrozen" at bounding box center [208, 142] width 14 height 4
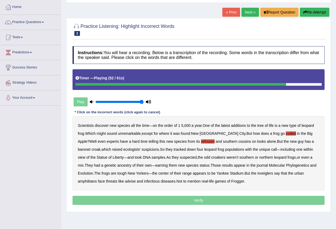
click at [182, 174] on b "range" at bounding box center [187, 174] width 10 height 4
click at [258, 175] on b "inveiglers" at bounding box center [266, 174] width 16 height 4
click at [125, 182] on b "advise" at bounding box center [130, 181] width 11 height 4
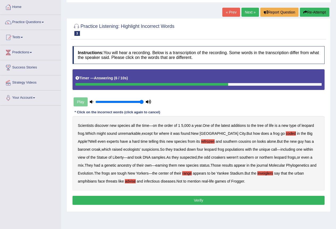
click at [170, 202] on button "Verify" at bounding box center [199, 200] width 252 height 9
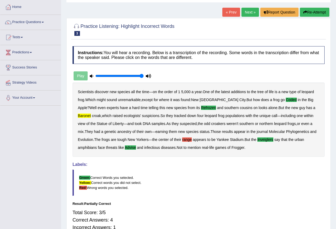
click at [249, 13] on link "Next »" at bounding box center [251, 12] width 18 height 9
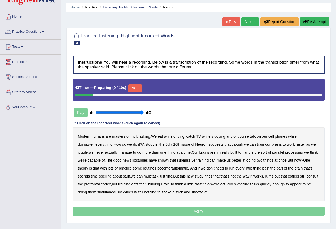
scroll to position [27, 0]
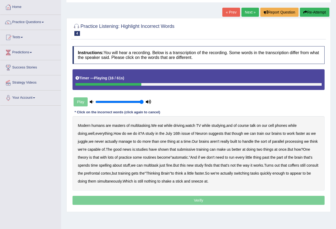
click at [232, 135] on b "though" at bounding box center [237, 134] width 11 height 4
click at [237, 142] on b "built" at bounding box center [234, 142] width 7 height 4
click at [195, 150] on b "submissive" at bounding box center [186, 150] width 18 height 4
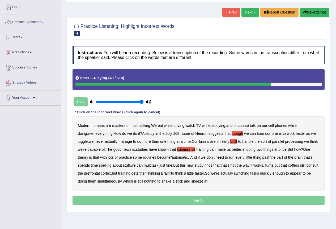
click at [299, 166] on b "coffers" at bounding box center [293, 166] width 11 height 4
click at [285, 174] on b "enough" at bounding box center [279, 174] width 12 height 4
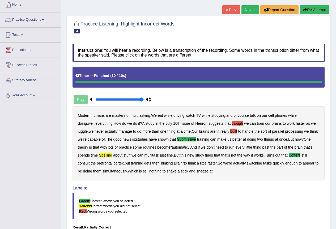
scroll to position [29, 0]
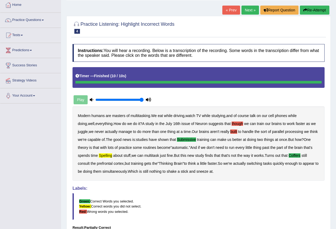
click at [246, 9] on link "Next »" at bounding box center [251, 10] width 18 height 9
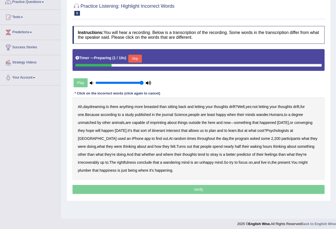
scroll to position [50, 0]
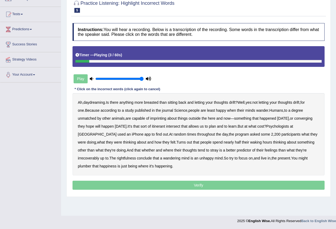
click at [151, 103] on b "breasted" at bounding box center [151, 103] width 14 height 4
click at [150, 118] on b "imprinting" at bounding box center [158, 118] width 16 height 4
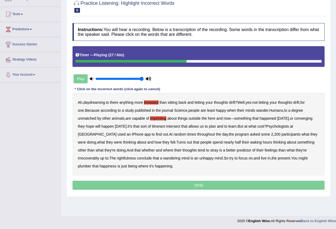
click at [295, 118] on b "converging" at bounding box center [304, 118] width 18 height 4
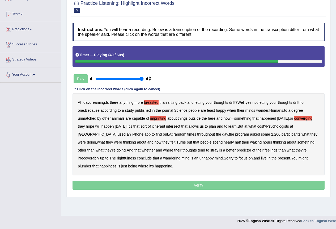
click at [99, 156] on b "irrecoverably" at bounding box center [88, 158] width 21 height 4
click at [117, 159] on b "rightfulness" at bounding box center [126, 158] width 19 height 4
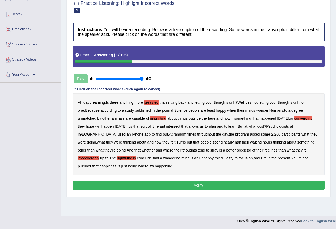
click at [188, 184] on button "Verify" at bounding box center [199, 185] width 252 height 9
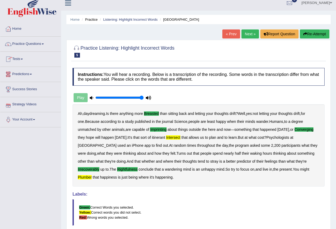
scroll to position [0, 0]
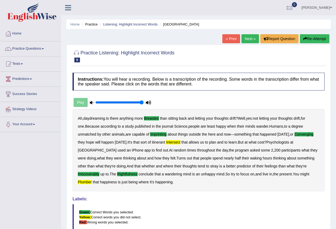
click at [251, 39] on link "Next »" at bounding box center [251, 38] width 18 height 9
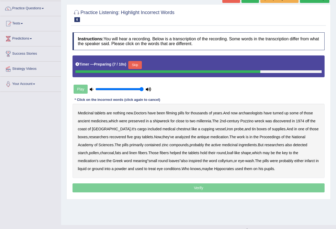
scroll to position [50, 0]
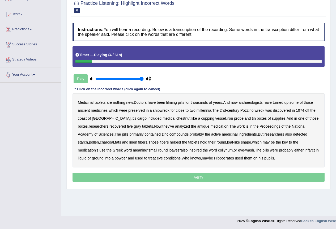
click at [170, 104] on b "filming" at bounding box center [171, 103] width 11 height 4
click at [177, 119] on b "chestnut" at bounding box center [184, 118] width 14 height 4
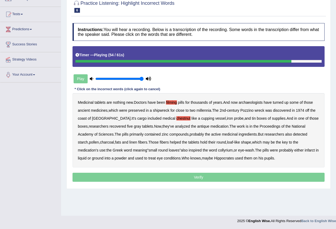
click at [305, 149] on b "infarct" at bounding box center [310, 150] width 10 height 4
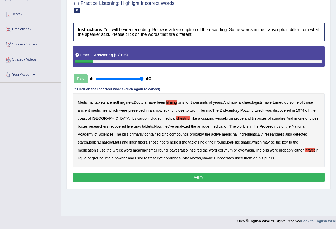
click at [208, 176] on button "Verify" at bounding box center [199, 177] width 252 height 9
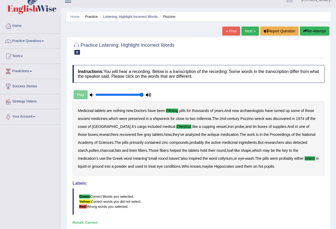
scroll to position [0, 0]
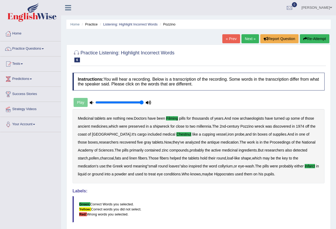
click at [250, 39] on link "Next »" at bounding box center [251, 38] width 18 height 9
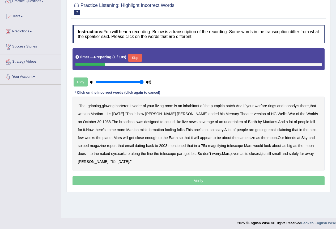
scroll to position [50, 0]
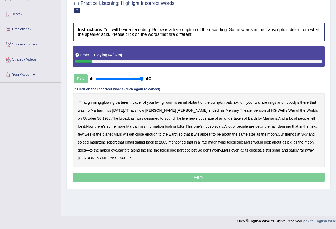
click at [127, 103] on b "barterer" at bounding box center [122, 103] width 13 height 4
click at [224, 119] on b "undertaken" at bounding box center [233, 118] width 19 height 4
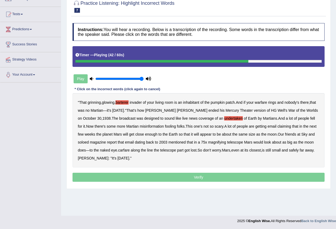
click at [80, 143] on b "soloed" at bounding box center [83, 142] width 11 height 4
click at [125, 149] on b "carfare" at bounding box center [124, 150] width 12 height 4
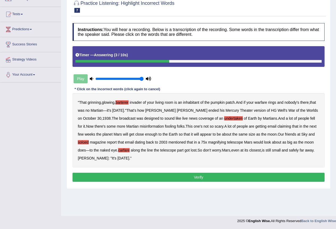
click at [156, 175] on button "Verify" at bounding box center [199, 177] width 252 height 9
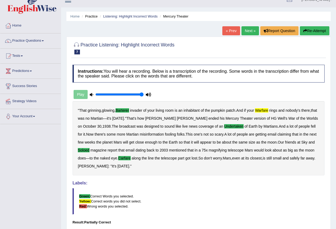
scroll to position [0, 0]
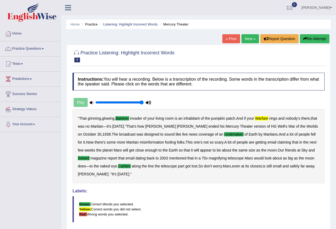
click at [252, 39] on link "Next »" at bounding box center [251, 38] width 18 height 9
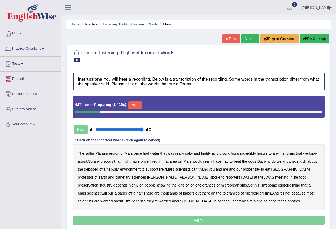
scroll to position [27, 0]
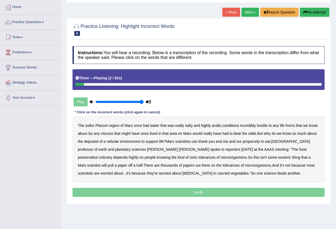
click at [88, 126] on b "sulfur" at bounding box center [89, 126] width 9 height 4
click at [106, 133] on b "viscous" at bounding box center [107, 134] width 12 height 4
click at [94, 142] on b "deposed" at bounding box center [91, 142] width 14 height 4
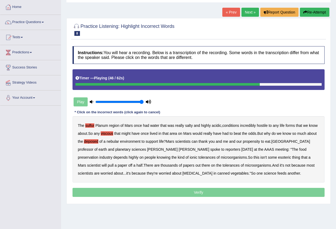
click at [143, 164] on b "half" at bounding box center [140, 166] width 6 height 4
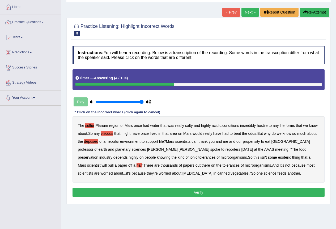
click at [278, 174] on b "feeds" at bounding box center [282, 174] width 9 height 4
click at [191, 190] on button "Verify" at bounding box center [199, 192] width 252 height 9
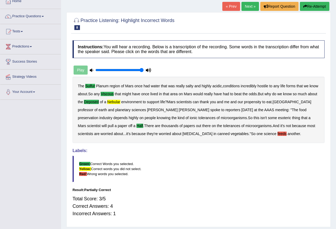
scroll to position [23, 0]
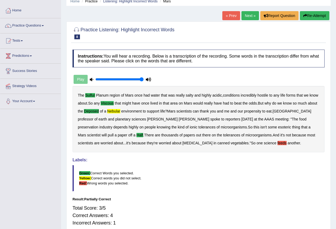
click at [249, 17] on link "Next »" at bounding box center [251, 15] width 18 height 9
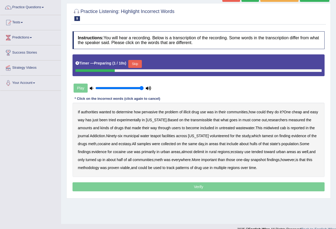
scroll to position [50, 0]
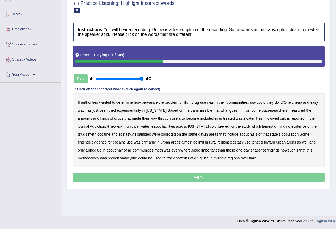
click at [278, 118] on b "midwived" at bounding box center [271, 118] width 15 height 4
click at [286, 118] on b "cab" at bounding box center [283, 118] width 6 height 4
click at [256, 135] on b "hulls" at bounding box center [254, 134] width 8 height 4
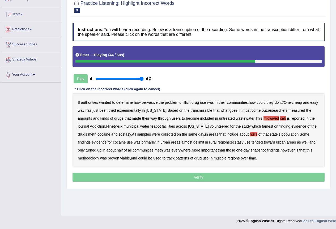
click at [199, 142] on b "delimit" at bounding box center [199, 142] width 11 height 4
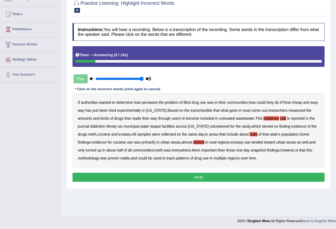
click at [219, 178] on button "Verify" at bounding box center [199, 177] width 252 height 9
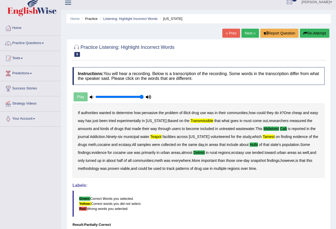
scroll to position [0, 0]
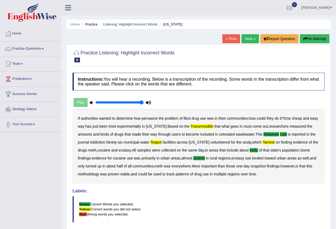
click at [248, 39] on link "Next »" at bounding box center [251, 38] width 18 height 9
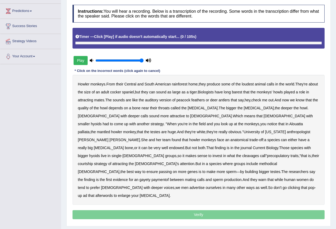
scroll to position [67, 0]
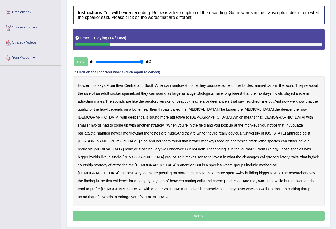
click at [243, 95] on b "barest" at bounding box center [237, 93] width 10 height 4
click at [244, 155] on b "cleavages" at bounding box center [251, 157] width 17 height 4
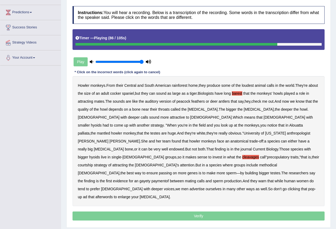
click at [259, 171] on b "bigger" at bounding box center [264, 173] width 10 height 4
click at [166, 168] on div "Howler monkeys . From their Central and South American rainforest home , they p…" at bounding box center [199, 141] width 252 height 130
click at [259, 171] on b "bigger" at bounding box center [264, 173] width 10 height 4
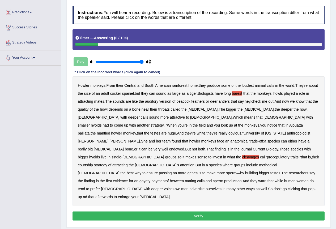
click at [183, 212] on button "Verify" at bounding box center [199, 216] width 252 height 9
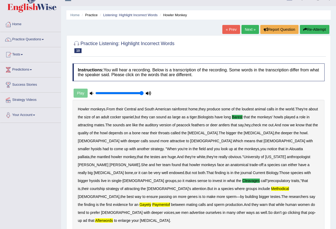
scroll to position [0, 0]
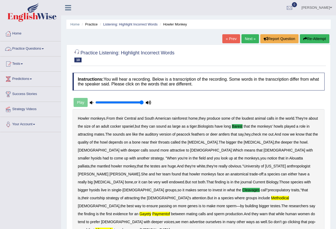
click at [29, 47] on link "Practice Questions" at bounding box center [30, 47] width 61 height 13
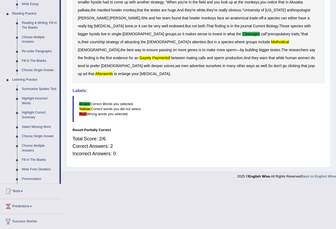
scroll to position [187, 0]
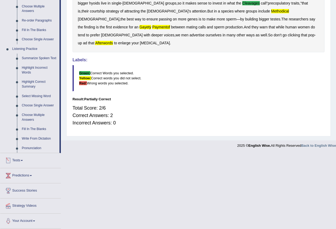
click at [23, 161] on span at bounding box center [22, 160] width 2 height 1
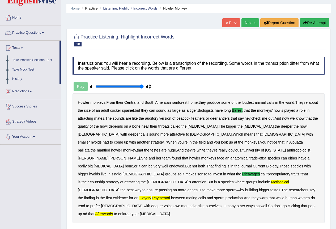
scroll to position [0, 0]
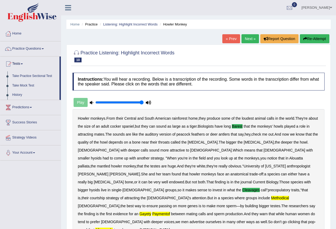
click at [31, 122] on link "Success Stories" at bounding box center [30, 121] width 61 height 13
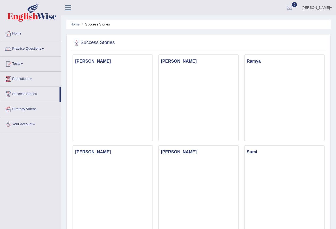
click at [26, 123] on link "Your Account" at bounding box center [30, 123] width 61 height 13
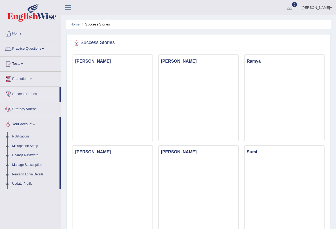
click at [27, 94] on link "Success Stories" at bounding box center [29, 93] width 59 height 13
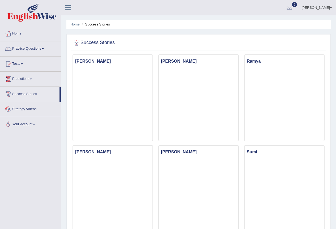
click at [32, 107] on link "Strategy Videos" at bounding box center [30, 108] width 61 height 13
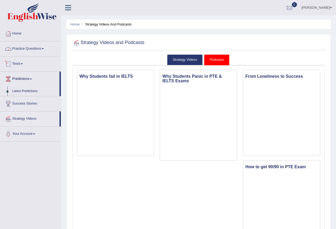
click at [26, 50] on link "Practice Questions" at bounding box center [30, 47] width 61 height 13
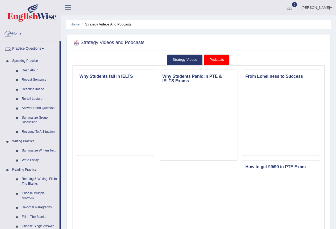
click at [19, 32] on link "Home" at bounding box center [30, 32] width 61 height 13
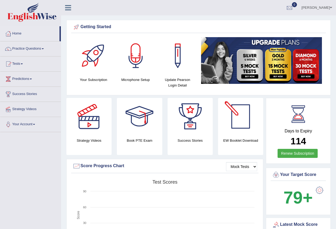
click at [243, 118] on div at bounding box center [240, 116] width 37 height 37
click at [30, 50] on link "Practice Questions" at bounding box center [30, 47] width 61 height 13
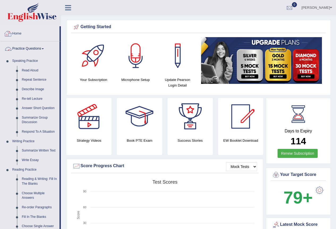
click at [19, 35] on link "Home" at bounding box center [29, 32] width 59 height 13
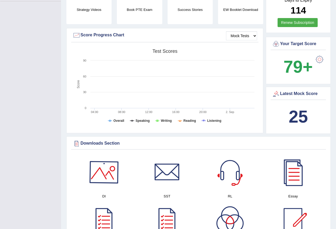
scroll to position [213, 0]
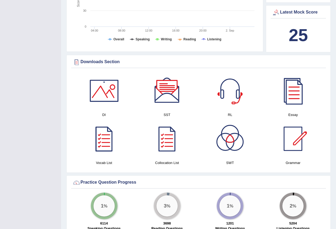
click at [166, 93] on div at bounding box center [167, 90] width 37 height 37
click at [290, 134] on div at bounding box center [293, 138] width 37 height 37
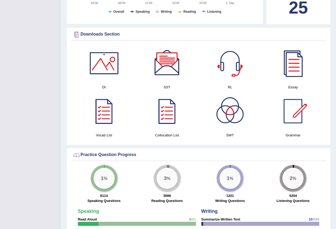
scroll to position [239, 0]
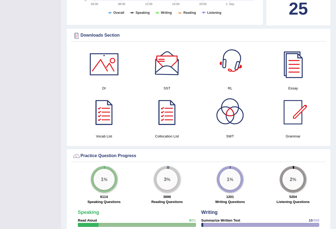
click at [222, 73] on div at bounding box center [230, 64] width 37 height 37
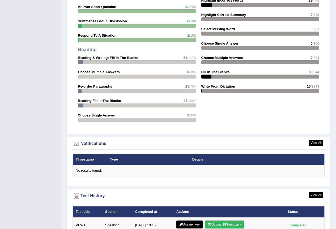
scroll to position [571, 0]
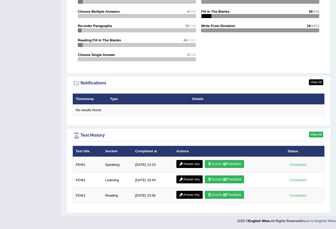
click at [315, 133] on link "View All" at bounding box center [316, 135] width 14 height 6
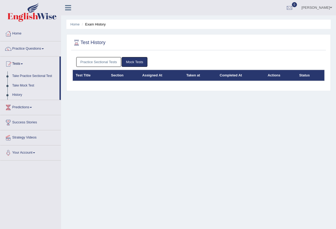
click at [125, 84] on div "Practice Sectional Tests Mock Tests Test Title Section Assigned At Taken at Com…" at bounding box center [198, 72] width 255 height 34
click at [30, 85] on link "Take Mock Test" at bounding box center [35, 86] width 50 height 10
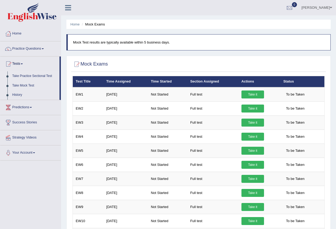
click at [30, 75] on link "Take Practice Sectional Test" at bounding box center [35, 77] width 50 height 10
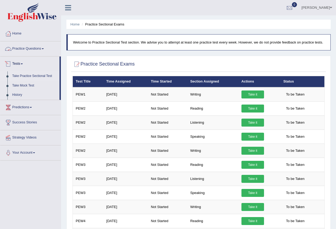
click at [35, 48] on link "Practice Questions" at bounding box center [30, 47] width 61 height 13
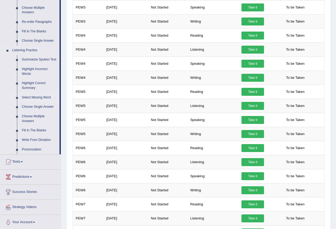
scroll to position [186, 0]
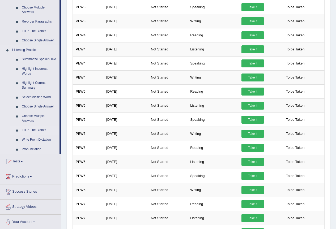
click at [34, 130] on link "Fill In The Blanks" at bounding box center [39, 131] width 40 height 10
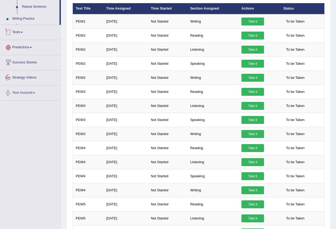
scroll to position [123, 0]
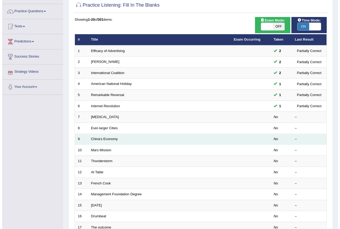
scroll to position [53, 0]
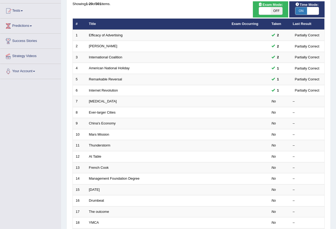
click at [275, 12] on span "OFF" at bounding box center [277, 10] width 12 height 7
checkbox input "true"
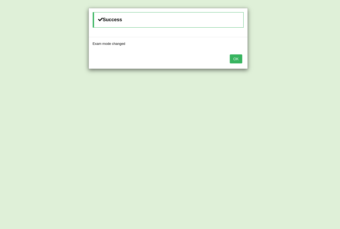
click at [240, 57] on button "OK" at bounding box center [236, 59] width 12 height 9
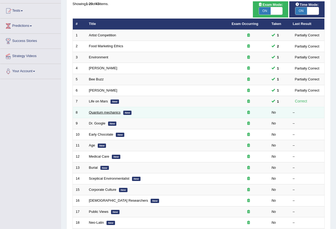
click at [110, 112] on link "Quantum mechanics" at bounding box center [105, 113] width 32 height 4
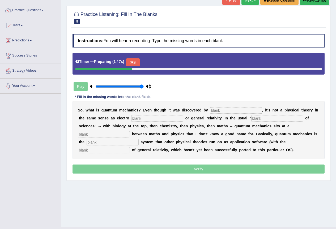
scroll to position [50, 0]
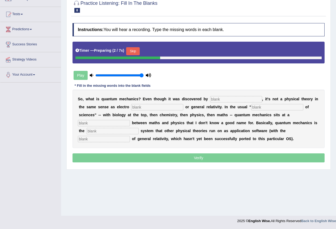
click at [224, 98] on input "text" at bounding box center [236, 99] width 52 height 6
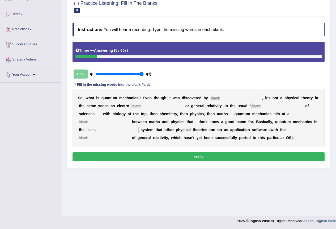
click at [221, 98] on input "text" at bounding box center [236, 98] width 52 height 6
type input "physists"
click at [155, 107] on input "text" at bounding box center [157, 106] width 52 height 6
click at [275, 106] on input "text" at bounding box center [278, 106] width 52 height 6
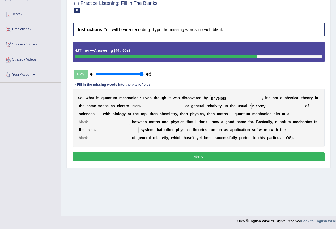
type input "hiarchy"
click at [100, 121] on input "text" at bounding box center [104, 122] width 52 height 6
click at [94, 130] on input "text" at bounding box center [113, 130] width 52 height 6
click at [96, 119] on div "S o , w h a t i s q u a n t u m m e c h a n i c s ? E v e n t h o u g h i t w a…" at bounding box center [199, 118] width 252 height 59
click at [96, 121] on input "text" at bounding box center [104, 122] width 52 height 6
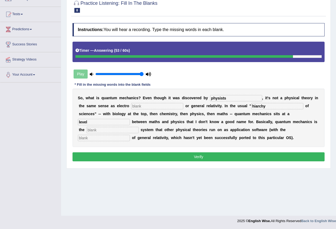
type input "level"
click at [106, 132] on input "text" at bounding box center [113, 130] width 52 height 6
type input "operating"
click at [103, 138] on input "text" at bounding box center [104, 138] width 52 height 6
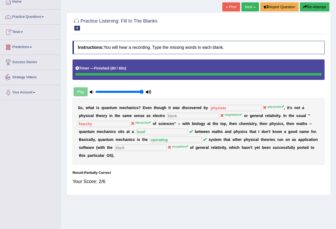
scroll to position [0, 0]
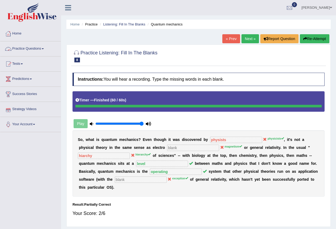
click at [36, 50] on link "Practice Questions" at bounding box center [30, 47] width 61 height 13
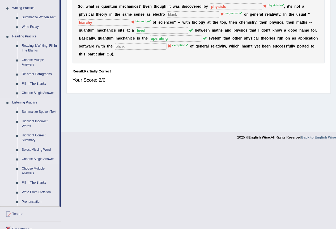
scroll to position [160, 0]
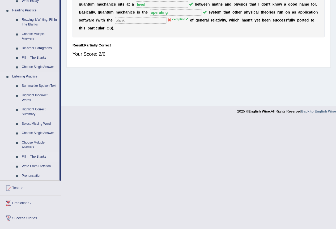
click at [35, 156] on link "Fill In The Blanks" at bounding box center [39, 157] width 40 height 10
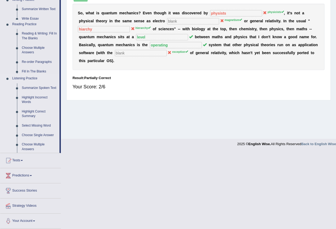
scroll to position [50, 0]
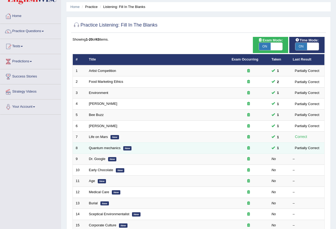
scroll to position [27, 0]
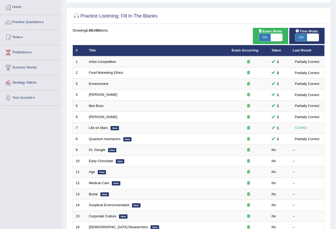
click at [302, 38] on span "ON" at bounding box center [302, 37] width 12 height 7
checkbox input "false"
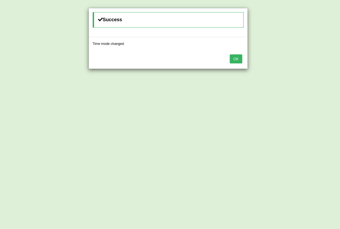
click at [240, 55] on button "OK" at bounding box center [236, 59] width 12 height 9
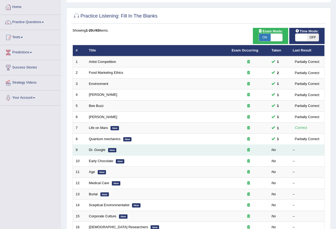
scroll to position [53, 0]
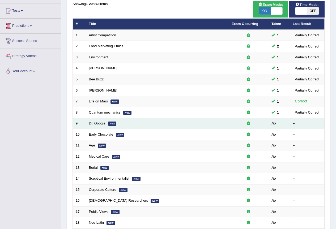
click at [102, 123] on link "Dr. Google" at bounding box center [97, 124] width 16 height 4
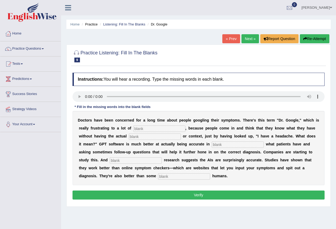
click at [180, 176] on input "text" at bounding box center [184, 177] width 52 height 6
type input "untrained"
click at [132, 161] on input "text" at bounding box center [136, 161] width 52 height 6
type input "preliminary"
click at [220, 145] on input "text" at bounding box center [238, 145] width 52 height 6
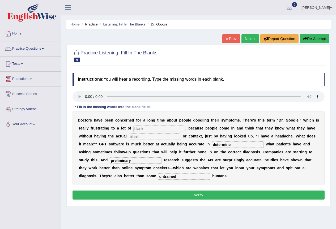
type input "determine"
click at [166, 135] on input "text" at bounding box center [155, 137] width 52 height 6
type input "expertise"
click at [160, 131] on input "text" at bounding box center [159, 129] width 52 height 6
click at [156, 129] on input "physicianes" at bounding box center [159, 129] width 52 height 6
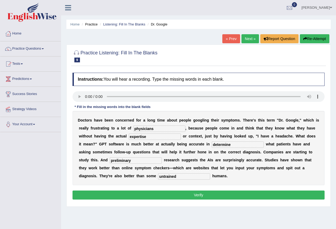
type input "physicians"
click at [170, 193] on button "Verify" at bounding box center [199, 195] width 252 height 9
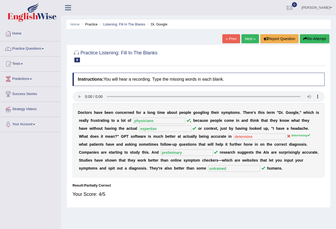
click at [249, 37] on link "Next »" at bounding box center [251, 38] width 18 height 9
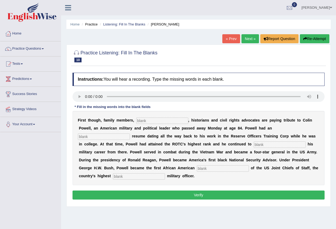
click at [146, 123] on input "text" at bounding box center [162, 121] width 52 height 6
click at [126, 176] on input "text" at bounding box center [139, 177] width 52 height 6
type input "ranking"
click at [218, 169] on input "text" at bounding box center [223, 169] width 52 height 6
type input "chairman"
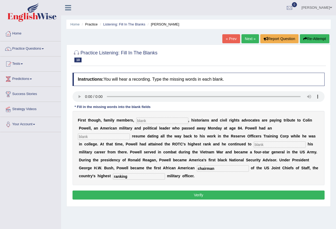
click at [265, 144] on input "text" at bounding box center [280, 145] width 52 height 6
type input "advance"
click at [104, 136] on input "text" at bounding box center [104, 137] width 52 height 6
type input "extraordinary"
click at [147, 120] on input "text" at bounding box center [162, 121] width 52 height 6
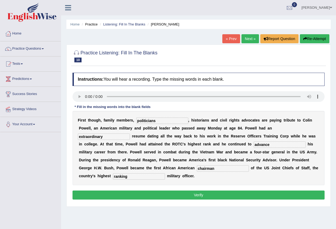
type input "politicians"
click at [204, 193] on button "Verify" at bounding box center [199, 195] width 252 height 9
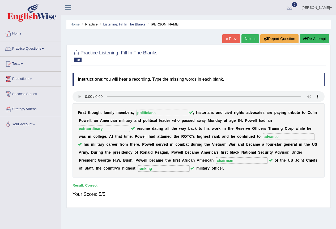
click at [248, 39] on link "Next »" at bounding box center [251, 38] width 18 height 9
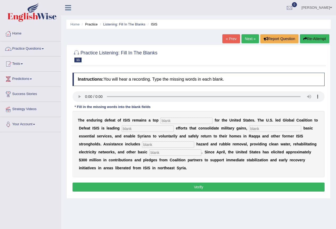
click at [166, 153] on input "text" at bounding box center [175, 153] width 52 height 6
type input "nessacities"
click at [162, 147] on input "text" at bounding box center [168, 145] width 52 height 6
type input "exclusive"
click at [141, 127] on input "text" at bounding box center [148, 129] width 52 height 6
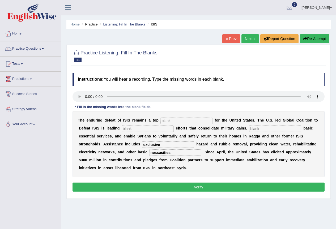
click at [269, 129] on input "text" at bounding box center [275, 129] width 52 height 6
type input "restoring"
click at [165, 129] on input "text" at bounding box center [148, 129] width 52 height 6
type input "stabilizing"
click at [174, 123] on input "text" at bounding box center [187, 121] width 52 height 6
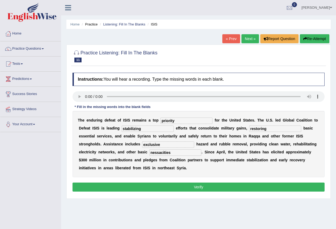
type input "priority"
click at [176, 187] on button "Verify" at bounding box center [199, 187] width 252 height 9
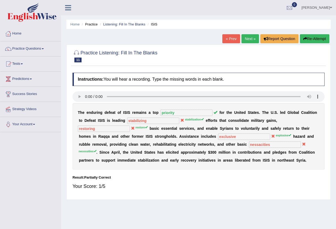
click at [318, 39] on button "Re-Attempt" at bounding box center [315, 38] width 30 height 9
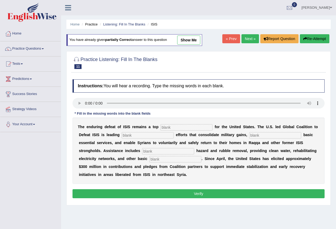
click at [168, 129] on input "text" at bounding box center [187, 127] width 52 height 6
click at [178, 130] on input "text" at bounding box center [187, 127] width 52 height 6
type input "priority"
click at [148, 135] on input "text" at bounding box center [148, 135] width 52 height 6
type input "stabilization"
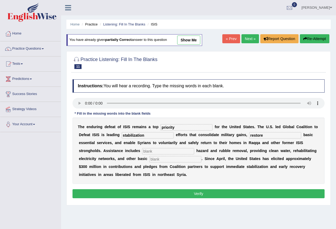
type input "restore"
type input "explosive"
type input "necessities"
click at [196, 198] on button "Verify" at bounding box center [199, 194] width 252 height 9
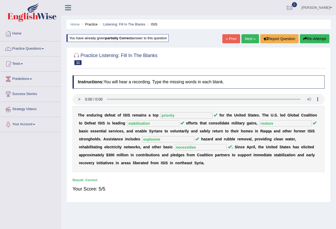
click at [252, 40] on link "Next »" at bounding box center [251, 38] width 18 height 9
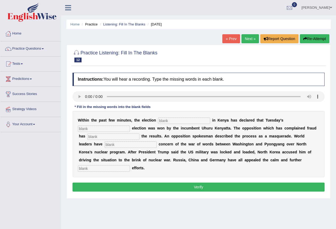
click at [172, 120] on input "text" at bounding box center [184, 121] width 52 height 6
click at [168, 121] on input "text" at bounding box center [184, 121] width 52 height 6
click at [174, 121] on input "text" at bounding box center [184, 121] width 52 height 6
click at [112, 169] on input "text" at bounding box center [104, 169] width 52 height 6
type input "deplomatic"
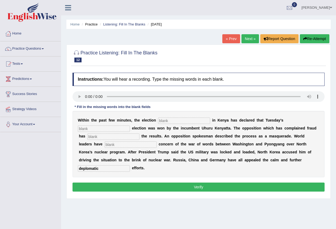
click at [127, 146] on input "text" at bounding box center [131, 145] width 52 height 6
type input "concerned"
click at [111, 136] on input "text" at bounding box center [113, 137] width 52 height 6
type input "rejected"
click at [100, 130] on input "text" at bounding box center [104, 129] width 52 height 6
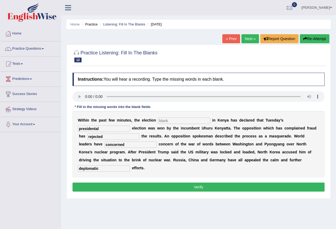
type input "presidental"
click at [171, 122] on input "text" at bounding box center [184, 121] width 52 height 6
type input "commission"
click at [155, 186] on button "Verify" at bounding box center [199, 187] width 252 height 9
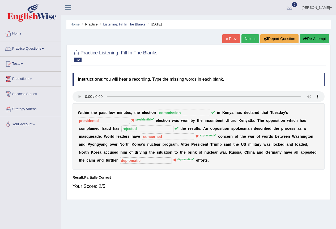
click at [315, 37] on button "Re-Attempt" at bounding box center [315, 38] width 30 height 9
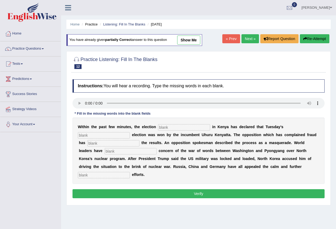
click at [177, 127] on input "text" at bounding box center [184, 127] width 52 height 6
type input "commision"
click at [114, 137] on input "text" at bounding box center [104, 135] width 52 height 6
click at [90, 138] on input "text" at bounding box center [104, 135] width 52 height 6
type input "rejected"
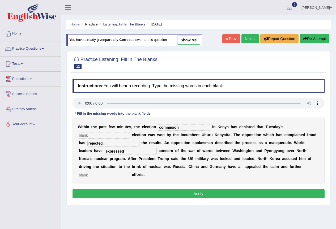
type input "expressed"
type input "diplomatic"
click at [99, 137] on input "text" at bounding box center [104, 135] width 52 height 6
type input "presidential"
click at [167, 197] on button "Verify" at bounding box center [199, 194] width 252 height 9
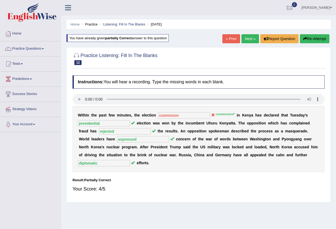
click at [247, 38] on link "Next »" at bounding box center [251, 38] width 18 height 9
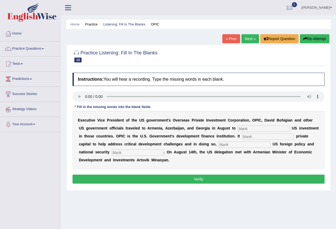
click at [250, 129] on input "text" at bounding box center [264, 129] width 52 height 6
click at [254, 132] on input "text" at bounding box center [264, 129] width 52 height 6
type input "promote"
type input "mobilezes"
click at [235, 144] on input "text" at bounding box center [245, 145] width 52 height 6
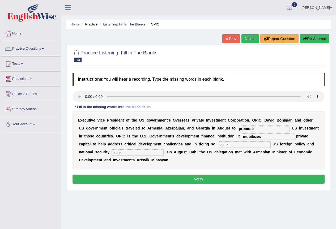
click at [126, 152] on input "text" at bounding box center [138, 153] width 52 height 6
type input "pri"
click at [236, 144] on input "text" at bounding box center [245, 145] width 52 height 6
click at [223, 146] on input "Advance" at bounding box center [245, 145] width 52 height 6
type input "advance"
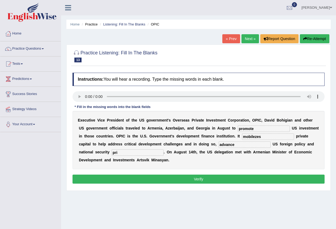
click at [124, 153] on input "pri" at bounding box center [138, 153] width 52 height 6
type input "priorites"
click at [260, 131] on input "promote" at bounding box center [264, 129] width 52 height 6
click at [263, 136] on input "mobilezes" at bounding box center [268, 137] width 52 height 6
type input "mobilizes"
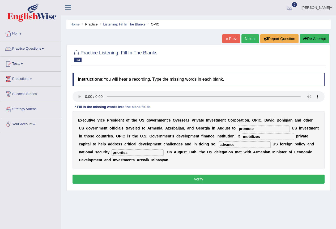
click at [215, 179] on button "Verify" at bounding box center [199, 179] width 252 height 9
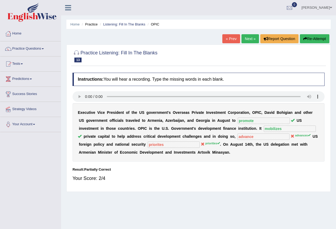
click at [247, 39] on link "Next »" at bounding box center [251, 38] width 18 height 9
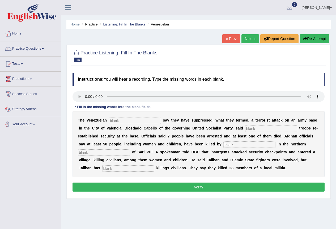
click at [122, 170] on input "text" at bounding box center [128, 169] width 52 height 6
type input "denied"
click at [111, 152] on input "text" at bounding box center [104, 153] width 52 height 6
type input "side"
click at [240, 143] on input "text" at bounding box center [250, 145] width 52 height 6
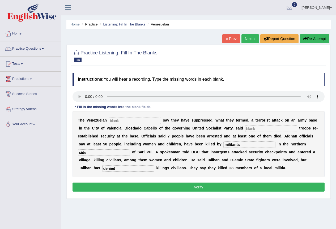
type input "militants"
click at [257, 128] on input "text" at bounding box center [271, 129] width 52 height 6
type input "loyal"
click at [141, 121] on input "text" at bounding box center [135, 121] width 52 height 6
type input "authorities"
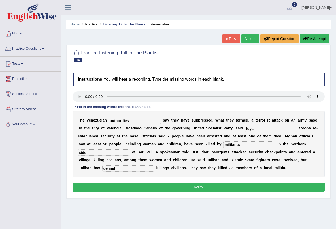
click at [155, 186] on button "Verify" at bounding box center [199, 187] width 252 height 9
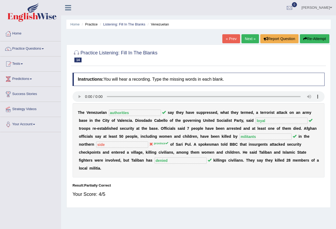
click at [244, 39] on link "Next »" at bounding box center [251, 38] width 18 height 9
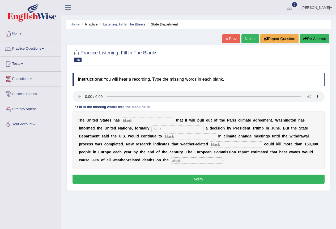
click at [178, 161] on input "text" at bounding box center [197, 161] width 52 height 6
type input "continents"
click at [233, 145] on input "text" at bounding box center [236, 145] width 52 height 6
type input "disaster"
click at [201, 136] on input "text" at bounding box center [190, 137] width 52 height 6
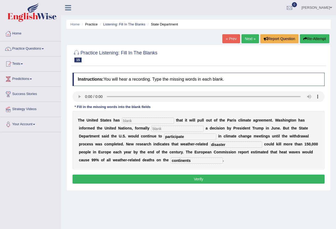
type input "participate"
click at [179, 127] on input "text" at bounding box center [178, 129] width 52 height 6
type input "implementing"
click at [146, 122] on input "text" at bounding box center [148, 121] width 52 height 6
type input "confirmed"
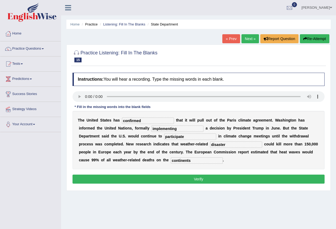
click at [195, 178] on button "Verify" at bounding box center [199, 179] width 252 height 9
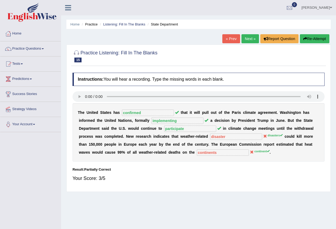
click at [128, 108] on div "T h e U n i t e d S t a t e s h a s confirmed t h a t i t w i l l p u l l o u t…" at bounding box center [199, 132] width 252 height 59
click at [128, 107] on div "T h e U n i t e d S t a t e s h a s confirmed t h a t i t w i l l p u l l o u t…" at bounding box center [199, 132] width 252 height 59
click at [126, 103] on div at bounding box center [199, 97] width 252 height 12
click at [40, 50] on link "Practice Questions" at bounding box center [30, 47] width 61 height 13
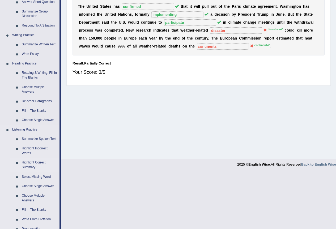
scroll to position [133, 0]
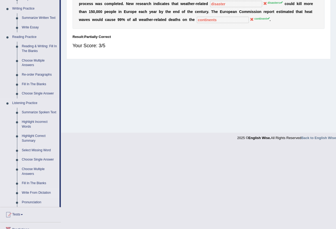
click at [39, 191] on link "Write From Dictation" at bounding box center [39, 194] width 40 height 10
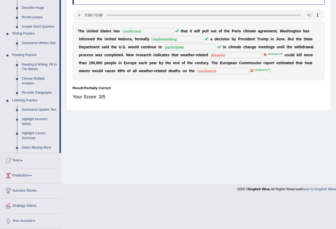
scroll to position [50, 0]
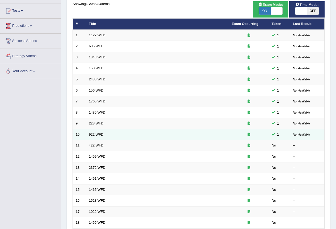
scroll to position [80, 0]
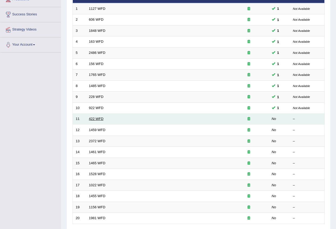
click at [95, 119] on link "422 WFD" at bounding box center [96, 119] width 15 height 4
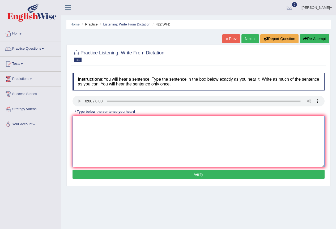
click at [105, 126] on textarea at bounding box center [199, 142] width 252 height 52
click at [93, 122] on textarea "The most details of this argument arguments are missing" at bounding box center [199, 142] width 252 height 52
click at [115, 122] on textarea "The most detail details of this argument arguments are missing" at bounding box center [199, 142] width 252 height 52
click at [182, 122] on textarea "The most detail details detailes of this argument arguments are missing" at bounding box center [199, 142] width 252 height 52
click at [199, 123] on textarea "The most detail details detailes of this argument arguments are is missing" at bounding box center [199, 142] width 252 height 52
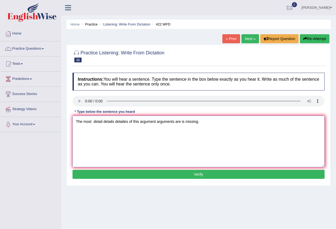
type textarea "The most detail details detailes of this argument arguments are is missing."
click at [190, 176] on button "Verify" at bounding box center [199, 174] width 252 height 9
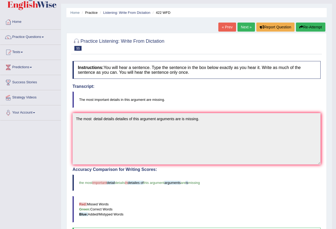
scroll to position [9, 0]
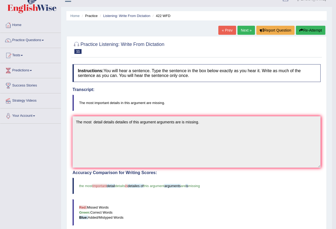
click at [244, 29] on link "Next »" at bounding box center [247, 30] width 18 height 9
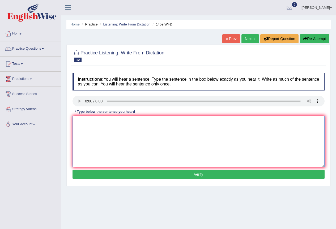
click at [80, 122] on textarea at bounding box center [199, 142] width 252 height 52
type textarea "a"
type textarea "All experiments and procedures procedured are underline underlines in the labor…"
click at [179, 173] on button "Verify" at bounding box center [199, 174] width 252 height 9
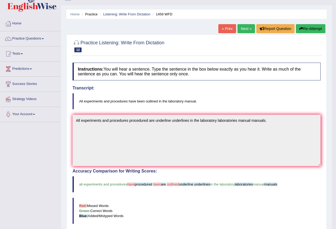
scroll to position [9, 0]
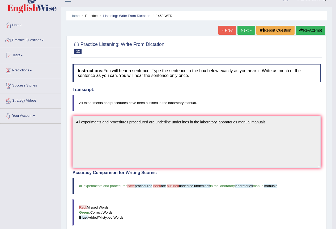
click at [244, 30] on link "Next »" at bounding box center [247, 30] width 18 height 9
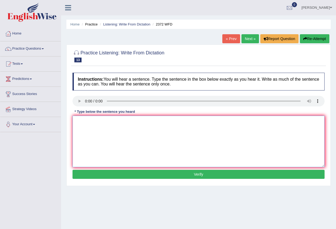
click at [86, 120] on textarea at bounding box center [199, 142] width 252 height 52
type textarea "w"
type textarea "We all must handed hand our assignment assignments by the end of this the semes…"
click at [191, 174] on button "Verify" at bounding box center [199, 174] width 252 height 9
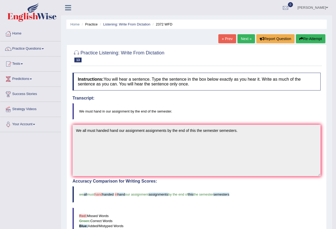
click at [249, 40] on link "Next »" at bounding box center [247, 38] width 18 height 9
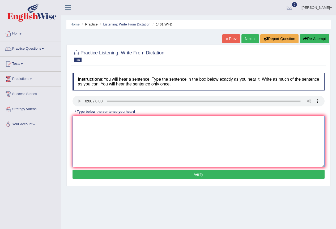
click at [91, 130] on textarea at bounding box center [199, 142] width 252 height 52
type textarea "My sister sisters run runs a business businesses about small troy troies."
click at [156, 172] on button "Verify" at bounding box center [199, 174] width 252 height 9
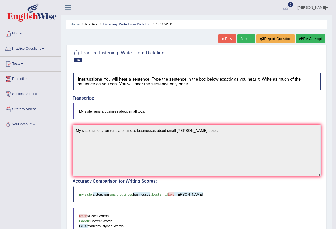
click at [246, 38] on link "Next »" at bounding box center [247, 38] width 18 height 9
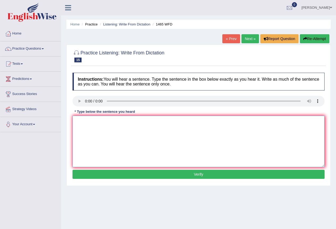
click at [84, 121] on textarea at bounding box center [199, 142] width 252 height 52
type textarea "y"
click at [107, 122] on textarea "You can find a comliants compla" at bounding box center [199, 142] width 252 height 52
click at [135, 123] on textarea "You can find a compliants compla" at bounding box center [199, 142] width 252 height 52
type textarea "You can find a compliants complaint complain froms from on the this website."
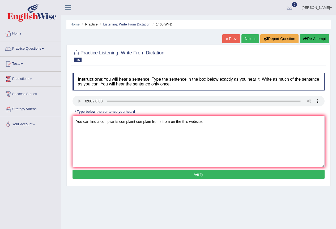
click at [171, 176] on button "Verify" at bounding box center [199, 174] width 252 height 9
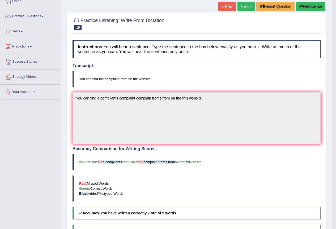
scroll to position [9, 0]
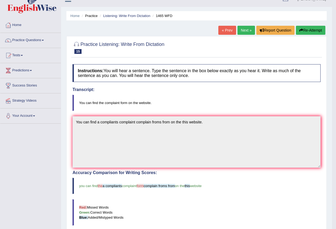
click at [251, 29] on link "Next »" at bounding box center [247, 30] width 18 height 9
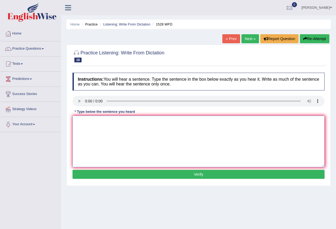
click at [91, 127] on textarea at bounding box center [199, 142] width 252 height 52
click at [109, 122] on textarea "we are looking at to introducing about both methods practicals and engaging" at bounding box center [199, 142] width 252 height 52
click at [223, 123] on textarea "we are looking at to introduce introducing about both methods practicals and en…" at bounding box center [199, 142] width 252 height 52
type textarea "we are looking at to introduce introducing about both methods practicals and en…"
click at [204, 177] on button "Verify" at bounding box center [199, 174] width 252 height 9
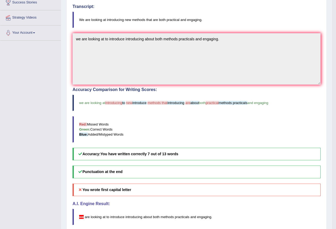
scroll to position [9, 0]
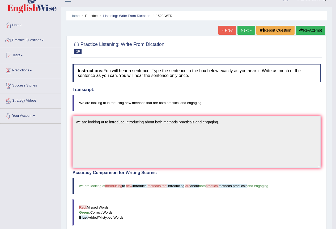
click at [246, 29] on link "Next »" at bounding box center [247, 30] width 18 height 9
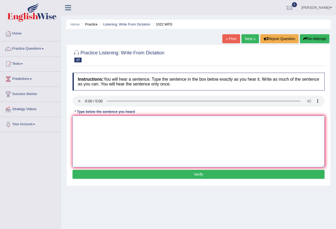
click at [90, 119] on textarea at bounding box center [199, 142] width 252 height 52
click at [124, 122] on textarea "Mathmatics provides provide fundation of for understanding and analyzing data" at bounding box center [199, 142] width 252 height 52
click at [230, 124] on textarea "Mathmatics provides provide fundamental fundation of for understanding and anal…" at bounding box center [199, 142] width 252 height 52
type textarea "Mathmatics provides provide fundamental fundation of for understanding and anal…"
click at [198, 172] on button "Verify" at bounding box center [199, 174] width 252 height 9
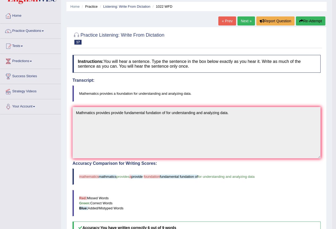
scroll to position [9, 0]
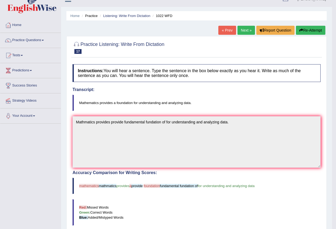
click at [249, 31] on link "Next »" at bounding box center [247, 30] width 18 height 9
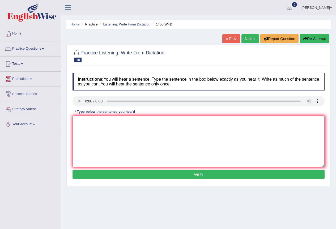
click at [95, 123] on textarea at bounding box center [199, 142] width 252 height 52
click at [141, 113] on div "Instructions: You will hear a sentence. Type the sentence in the box below exac…" at bounding box center [198, 126] width 255 height 113
click at [123, 125] on textarea at bounding box center [199, 142] width 252 height 52
click at [146, 122] on textarea "You must wear a headwire on constraction site" at bounding box center [199, 142] width 252 height 52
click at [156, 124] on textarea "You must wear a headwire on constractions site" at bounding box center [199, 142] width 252 height 52
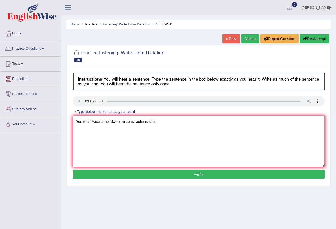
type textarea "You must wear a headwire on constractions site."
click at [166, 175] on button "Verify" at bounding box center [199, 174] width 252 height 9
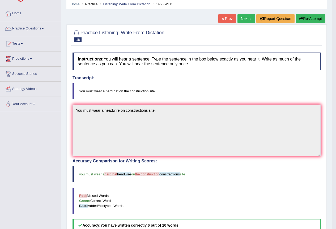
scroll to position [9, 0]
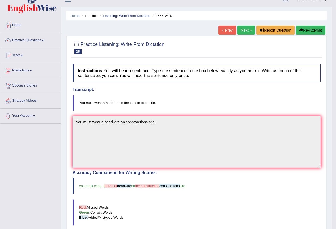
click at [246, 30] on link "Next »" at bounding box center [247, 30] width 18 height 9
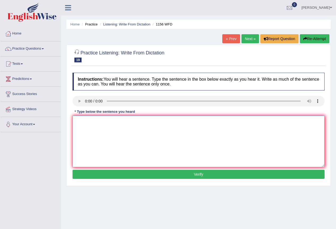
click at [94, 123] on textarea at bounding box center [199, 142] width 252 height 52
type textarea "Chemical reactions reaction has occured when a substance combined combine or ch…"
click at [207, 175] on button "Verify" at bounding box center [199, 174] width 252 height 9
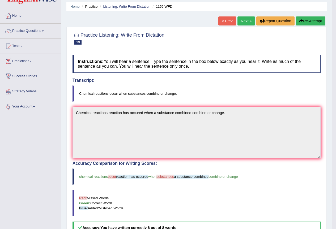
scroll to position [9, 0]
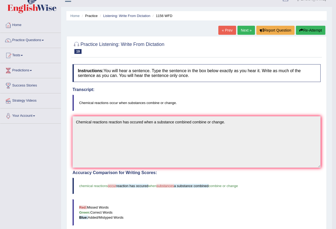
click at [247, 28] on link "Next »" at bounding box center [247, 30] width 18 height 9
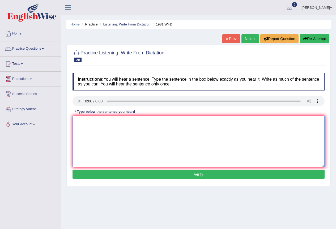
click at [91, 123] on textarea at bounding box center [199, 142] width 252 height 52
click at [82, 121] on textarea at bounding box center [199, 142] width 252 height 52
type textarea "l"
type textarea "All of your arguments must be supported by either evident evidents or relevent …"
click at [187, 172] on button "Verify" at bounding box center [199, 174] width 252 height 9
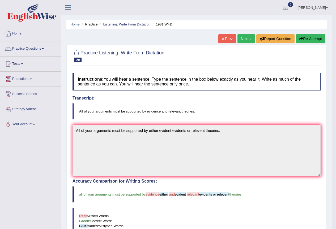
click at [246, 37] on link "Next »" at bounding box center [247, 38] width 18 height 9
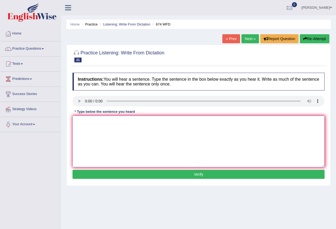
click at [90, 116] on textarea at bounding box center [199, 142] width 252 height 52
click at [91, 122] on textarea "Unemploment" at bounding box center [199, 142] width 252 height 52
click at [107, 120] on textarea "Unemployment" at bounding box center [199, 142] width 252 height 52
click at [110, 122] on textarea "Unemployment rates has fallen" at bounding box center [199, 142] width 252 height 52
click at [146, 121] on textarea "Unemployment rates rate has fallen" at bounding box center [199, 142] width 252 height 52
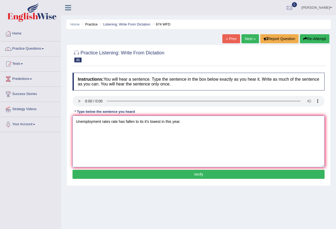
type textarea "Unemployment rates rate has fallen to its it's lowest in this year."
click at [189, 173] on button "Verify" at bounding box center [199, 174] width 252 height 9
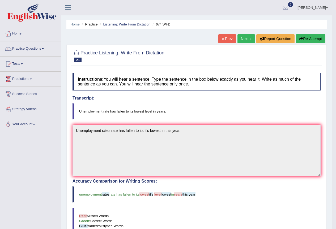
click at [243, 40] on link "Next »" at bounding box center [247, 38] width 18 height 9
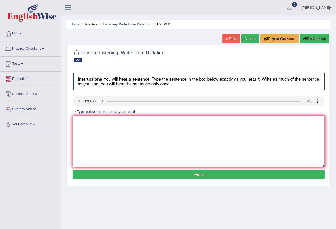
click at [94, 123] on textarea at bounding box center [199, 142] width 252 height 52
click at [132, 123] on textarea "The departments department has highest pro" at bounding box center [199, 142] width 252 height 52
click at [161, 123] on textarea "The departments department has the highest pro" at bounding box center [199, 142] width 252 height 52
type textarea "The departments department has the highest proportion proportions of post gradu…"
click at [205, 175] on button "Verify" at bounding box center [199, 174] width 252 height 9
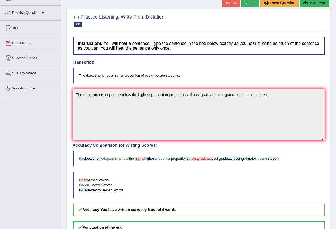
scroll to position [27, 0]
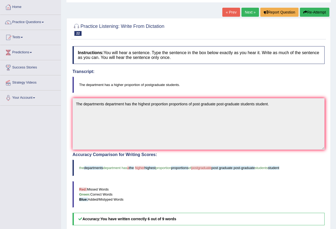
click at [252, 13] on link "Next »" at bounding box center [251, 12] width 18 height 9
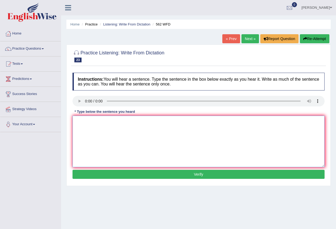
click at [87, 130] on textarea at bounding box center [199, 142] width 252 height 52
click at [101, 124] on textarea "The gap betwwen rich and poor" at bounding box center [199, 142] width 252 height 52
click at [127, 123] on textarea "The gap between rich and poor" at bounding box center [199, 142] width 252 height 52
click at [138, 123] on textarea "The gap between rich and poor" at bounding box center [199, 142] width 252 height 52
click at [105, 122] on textarea "The gap between rich and poor has been decreased." at bounding box center [199, 142] width 252 height 52
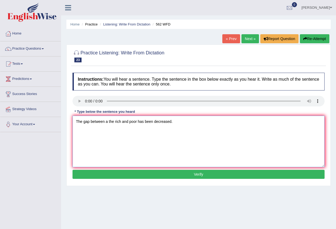
click at [129, 121] on textarea "The gap between a the rich and poor has been decreased." at bounding box center [199, 142] width 252 height 52
type textarea "The gap between a the rich and a poor has been decreased."
click at [177, 174] on button "Verify" at bounding box center [199, 174] width 252 height 9
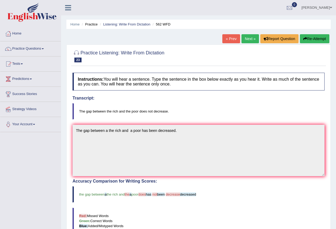
click at [309, 39] on button "Re-Attempt" at bounding box center [315, 38] width 30 height 9
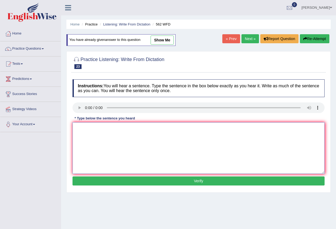
click at [87, 127] on textarea at bounding box center [199, 149] width 252 height 52
type textarea "The gap between a the rich and a the poor has does not decrease decreased."
click at [170, 182] on button "Verify" at bounding box center [199, 181] width 252 height 9
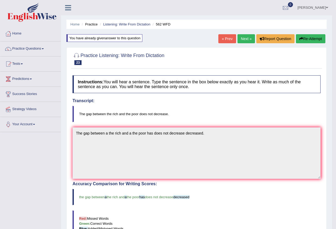
click at [249, 38] on link "Next »" at bounding box center [247, 38] width 18 height 9
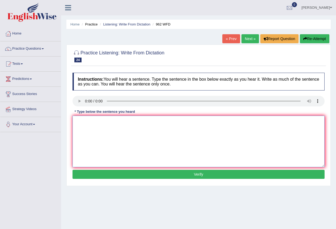
click at [92, 124] on textarea at bounding box center [199, 142] width 252 height 52
type textarea "I"
type textarea "If you have any questions question about the exams exam please raise your hand."
click at [178, 173] on button "Verify" at bounding box center [199, 174] width 252 height 9
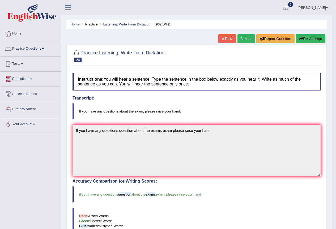
click at [245, 37] on link "Next »" at bounding box center [247, 38] width 18 height 9
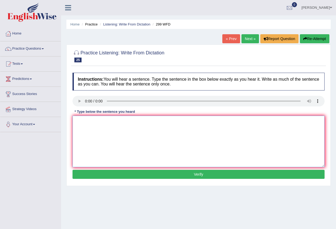
click at [96, 127] on textarea at bounding box center [199, 142] width 252 height 52
click at [86, 122] on textarea at bounding box center [199, 142] width 252 height 52
type textarea "Students representive representives are visiting the classes class with the for…"
click at [192, 172] on button "Verify" at bounding box center [199, 174] width 252 height 9
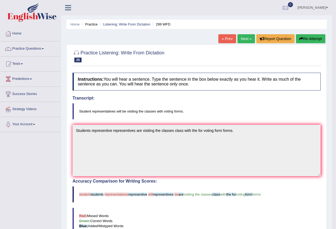
click at [249, 39] on link "Next »" at bounding box center [247, 38] width 18 height 9
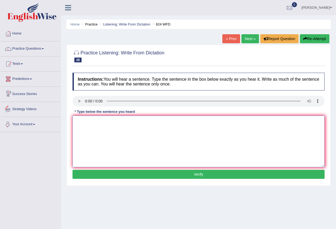
click at [93, 129] on textarea at bounding box center [199, 142] width 252 height 52
type textarea "a"
click at [143, 122] on textarea "All courses are builds creates to helping critical thinking and" at bounding box center [199, 142] width 252 height 52
drag, startPoint x: 143, startPoint y: 122, endPoint x: 102, endPoint y: 122, distance: 41.2
click at [102, 122] on textarea "All courses are builds creates to helping critical thinking and" at bounding box center [199, 142] width 252 height 52
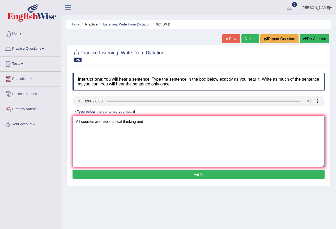
click at [106, 123] on textarea "All courses are hepls critical thinking and" at bounding box center [199, 142] width 252 height 52
click at [110, 122] on textarea "All courses are helpls critical thinking and" at bounding box center [199, 142] width 252 height 52
click at [111, 122] on textarea "All courses are helps critical thinking and" at bounding box center [199, 142] width 252 height 52
click at [173, 121] on textarea "All courses are helps to improve critical thinking and" at bounding box center [199, 142] width 252 height 52
click at [102, 122] on textarea "All courses are helps to improve critical thinking and learing skills." at bounding box center [199, 142] width 252 height 52
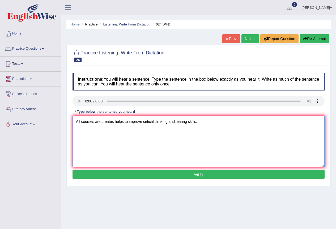
type textarea "All courses are creates helps to improve critical thinking and learing skills."
click at [193, 174] on button "Verify" at bounding box center [199, 174] width 252 height 9
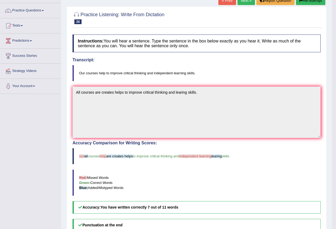
scroll to position [35, 0]
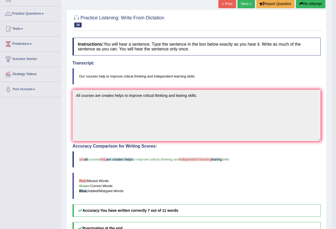
click at [247, 2] on link "Next »" at bounding box center [247, 3] width 18 height 9
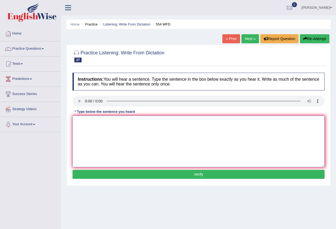
click at [84, 121] on textarea at bounding box center [199, 142] width 252 height 52
type textarea "We are ables able to work in a team."
click at [159, 172] on button "Verify" at bounding box center [199, 174] width 252 height 9
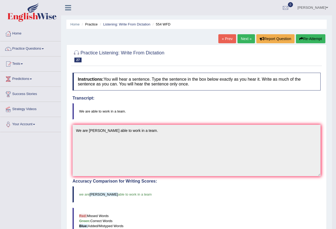
click at [250, 40] on link "Next »" at bounding box center [247, 38] width 18 height 9
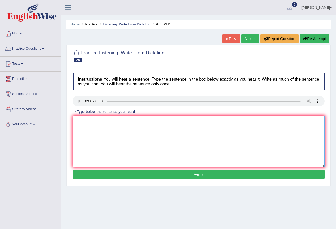
click at [89, 121] on textarea at bounding box center [199, 142] width 252 height 52
click at [102, 135] on textarea at bounding box center [199, 142] width 252 height 52
click at [106, 122] on textarea "Farming methods across the globe develop recently" at bounding box center [199, 142] width 252 height 52
click at [133, 124] on textarea "Farming methods across the globe develop recently" at bounding box center [199, 142] width 252 height 52
click at [160, 122] on textarea "Farming methods across the globe are has develop recently" at bounding box center [199, 142] width 252 height 52
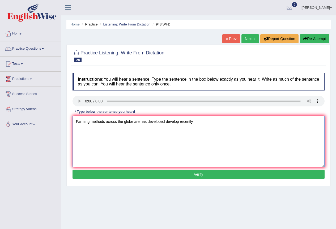
click at [193, 122] on textarea "Farming methods across the globe are has developed develop recently" at bounding box center [199, 142] width 252 height 52
type textarea "Farming methods across the globe are has developed develop recently."
click at [207, 171] on button "Verify" at bounding box center [199, 174] width 252 height 9
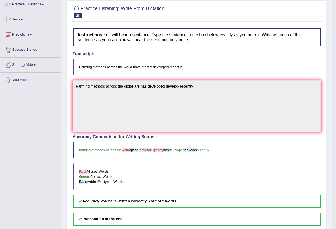
scroll to position [9, 0]
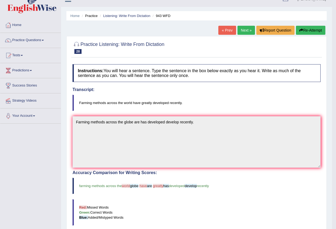
click at [247, 31] on link "Next »" at bounding box center [247, 30] width 18 height 9
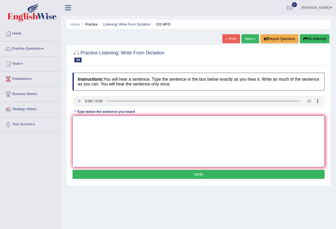
click at [84, 121] on textarea at bounding box center [199, 142] width 252 height 52
click at [108, 121] on textarea "Important details of this" at bounding box center [199, 142] width 252 height 52
click at [136, 122] on textarea "Important details of for this" at bounding box center [199, 142] width 252 height 52
type textarea "Important details of for this arguments argument are is missing in the summarie…"
click at [170, 175] on button "Verify" at bounding box center [199, 174] width 252 height 9
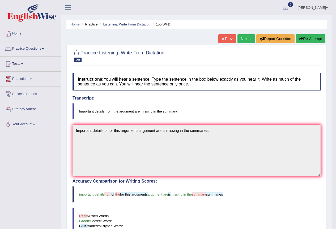
click at [244, 38] on link "Next »" at bounding box center [247, 38] width 18 height 9
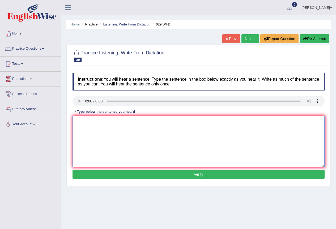
click at [83, 118] on textarea at bounding box center [199, 142] width 252 height 52
click at [87, 123] on textarea at bounding box center [199, 142] width 252 height 52
click at [203, 122] on textarea "Please provides provide reports report to support supports ideas idea of your a…" at bounding box center [199, 142] width 252 height 52
click at [195, 123] on textarea "Please provides provide reports report to support supports ideas idea of your a…" at bounding box center [199, 142] width 252 height 52
click at [233, 124] on textarea "Please provides provide reports report to support supports ideas idea of this y…" at bounding box center [199, 142] width 252 height 52
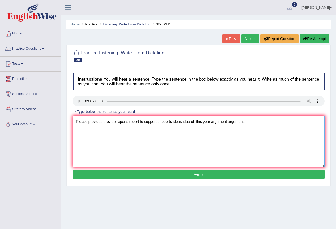
type textarea "Please provides provide reports report to support supports ideas idea of this y…"
click at [201, 177] on button "Verify" at bounding box center [199, 174] width 252 height 9
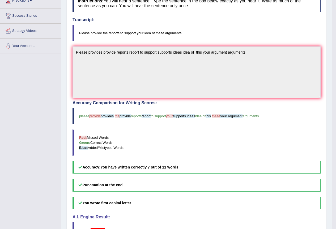
scroll to position [80, 0]
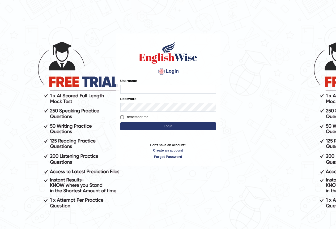
click at [132, 93] on input "Username" at bounding box center [168, 89] width 96 height 9
type input "razib_parramatta"
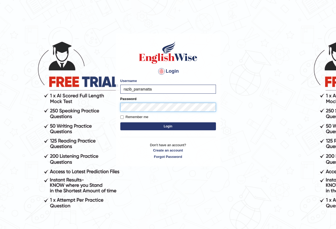
click at [120, 123] on button "Login" at bounding box center [168, 127] width 96 height 8
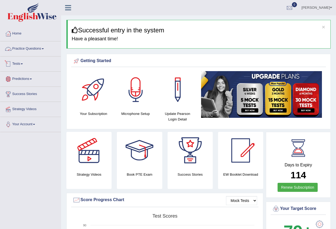
click at [30, 48] on link "Practice Questions" at bounding box center [30, 47] width 61 height 13
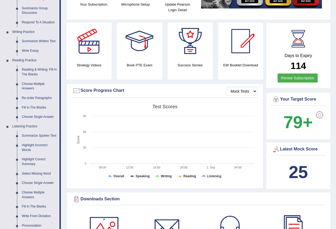
scroll to position [106, 0]
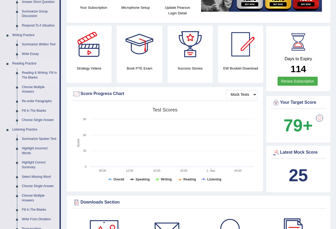
click at [31, 75] on link "Reading & Writing: Fill In The Blanks" at bounding box center [39, 75] width 40 height 14
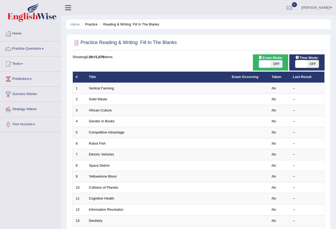
click at [270, 65] on span at bounding box center [265, 63] width 12 height 7
checkbox input "true"
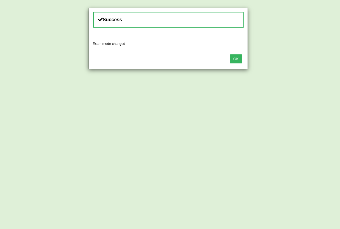
click at [237, 61] on button "OK" at bounding box center [236, 59] width 12 height 9
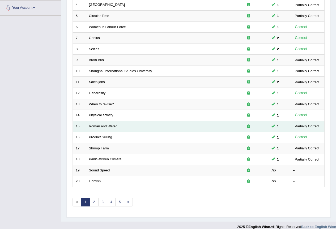
scroll to position [123, 0]
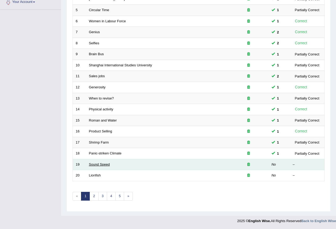
click at [98, 164] on link "Sound Speed" at bounding box center [99, 165] width 21 height 4
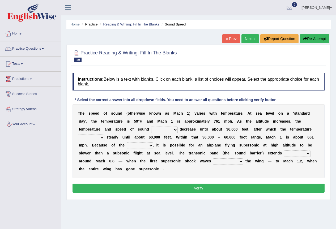
click at [173, 130] on select "not yet none both" at bounding box center [164, 130] width 27 height 6
select select "both"
click at [151, 127] on select "not yet none both" at bounding box center [164, 130] width 27 height 6
click at [92, 139] on select "opposes remains plots mutates" at bounding box center [91, 138] width 27 height 6
select select "remains"
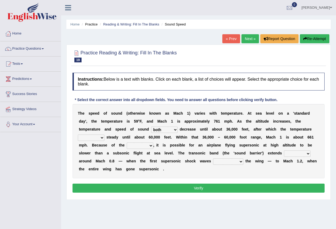
click at [78, 135] on select "opposes remains plots mutates" at bounding box center [91, 138] width 27 height 6
click at [143, 146] on select "veriety variation ventilation similarity" at bounding box center [140, 146] width 27 height 6
click at [201, 173] on div "T h e s p e e d o f s o u n d ( o t h e r w i s e k n o w n a s M a c h 1 ) v a…" at bounding box center [199, 141] width 252 height 74
click at [139, 147] on select "veriety variation ventilation similarity" at bounding box center [140, 146] width 27 height 6
select select "ventilation"
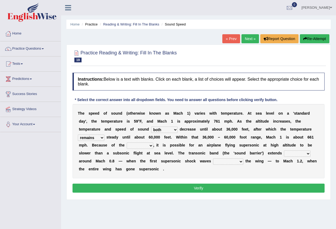
click at [127, 143] on select "veriety variation ventilation similarity" at bounding box center [140, 146] width 27 height 6
click at [293, 153] on select "near from with in" at bounding box center [297, 154] width 27 height 6
select select "near"
click at [284, 151] on select "near from with in" at bounding box center [297, 154] width 27 height 6
click at [222, 161] on select "diverge from form on add to prevent from" at bounding box center [228, 162] width 30 height 6
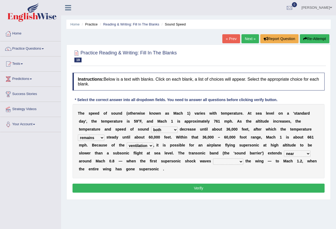
select select "form on"
click at [213, 159] on select "diverge from form on add to prevent from" at bounding box center [228, 162] width 30 height 6
click at [167, 129] on select "not yet none both" at bounding box center [164, 130] width 27 height 6
select select "none"
click at [151, 127] on select "not yet none both" at bounding box center [164, 130] width 27 height 6
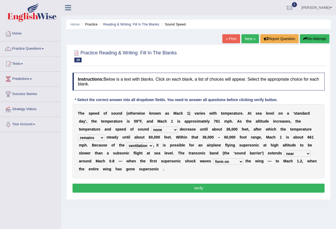
click at [139, 147] on select "veriety variation ventilation similarity" at bounding box center [140, 146] width 27 height 6
click at [172, 165] on div "T h e s p e e d o f s o u n d ( o t h e r w i s e k n o w n a s M a c h 1 ) v a…" at bounding box center [199, 141] width 252 height 74
click at [298, 154] on select "near from with in" at bounding box center [297, 154] width 27 height 6
select select "from"
click at [284, 151] on select "near from with in" at bounding box center [297, 154] width 27 height 6
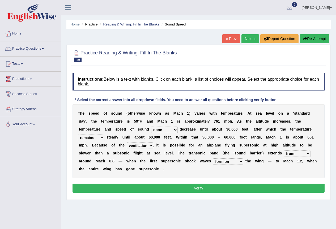
click at [220, 161] on select "diverge from form on add to prevent from" at bounding box center [228, 162] width 30 height 6
select select "add to"
click at [213, 159] on select "diverge from form on add to prevent from" at bounding box center [228, 162] width 30 height 6
click at [188, 186] on button "Verify" at bounding box center [199, 188] width 252 height 9
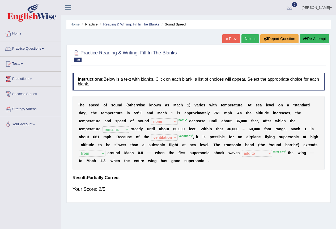
click at [250, 36] on link "Next »" at bounding box center [251, 38] width 18 height 9
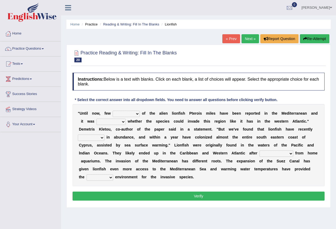
click at [112, 122] on select "somehow although that quesionable" at bounding box center [111, 122] width 29 height 6
click at [106, 117] on div "" U n t i l n o w , f e w collections sights views sightings o f t h e a l i e …" at bounding box center [199, 145] width 252 height 82
click at [119, 115] on select "collections sights views sightings" at bounding box center [126, 114] width 27 height 6
select select "collections"
click at [113, 111] on select "collections sights views sightings" at bounding box center [126, 114] width 27 height 6
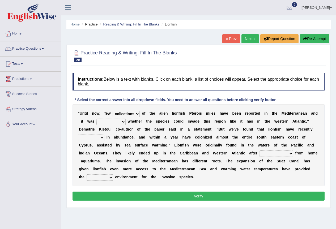
click at [110, 121] on select "somehow although that quesionable" at bounding box center [111, 122] width 29 height 6
select select "quesionable"
click at [97, 119] on select "somehow although that quesionable" at bounding box center [111, 122] width 29 height 6
click at [86, 140] on select "shown flatted stabled increased" at bounding box center [91, 138] width 27 height 6
select select "increased"
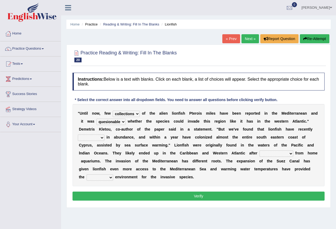
click at [78, 135] on select "shown flatted stabled increased" at bounding box center [91, 138] width 27 height 6
click at [269, 154] on select "release being released released releasing" at bounding box center [277, 154] width 34 height 6
click at [260, 151] on select "release being released released releasing" at bounding box center [277, 154] width 34 height 6
click at [278, 155] on select "release being released released releasing" at bounding box center [277, 154] width 34 height 6
select select "being released"
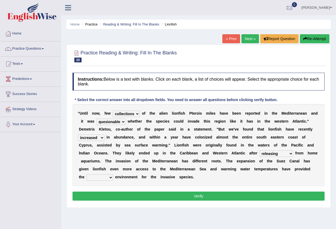
click at [260, 151] on select "release being released released releasing" at bounding box center [277, 154] width 34 height 6
click at [104, 177] on select "whole overall partial perfect" at bounding box center [100, 178] width 27 height 6
select select "perfect"
click at [87, 175] on select "whole overall partial perfect" at bounding box center [100, 178] width 27 height 6
click at [111, 196] on button "Verify" at bounding box center [199, 196] width 252 height 9
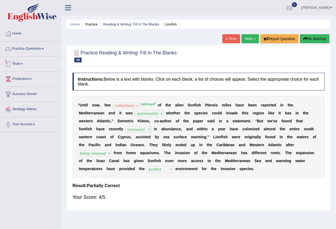
click at [21, 52] on link "Practice Questions" at bounding box center [30, 47] width 61 height 13
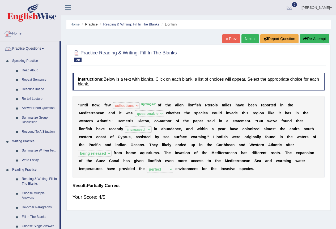
click at [16, 32] on link "Home" at bounding box center [30, 32] width 61 height 13
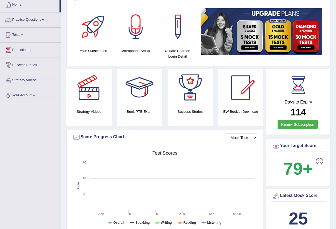
scroll to position [27, 0]
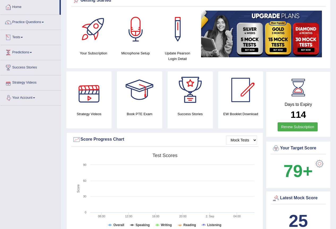
click at [26, 38] on link "Tests" at bounding box center [30, 36] width 61 height 13
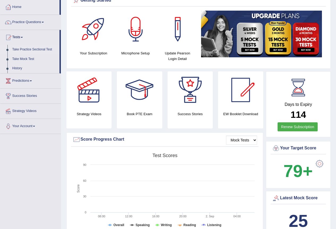
click at [28, 47] on link "Take Practice Sectional Test" at bounding box center [35, 50] width 50 height 10
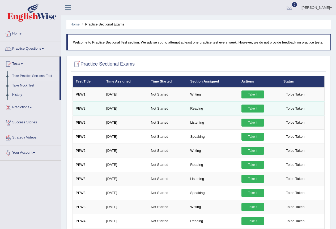
click at [258, 109] on link "Take it" at bounding box center [253, 109] width 23 height 8
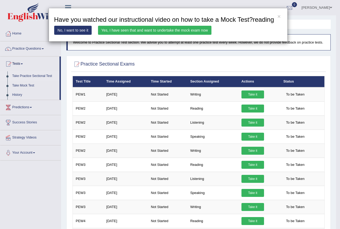
click at [141, 30] on link "Yes, I have seen that and want to undertake the mock exam now" at bounding box center [155, 30] width 114 height 9
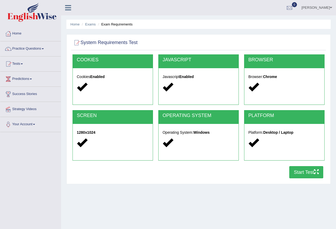
click at [297, 169] on button "Start Test" at bounding box center [307, 172] width 34 height 12
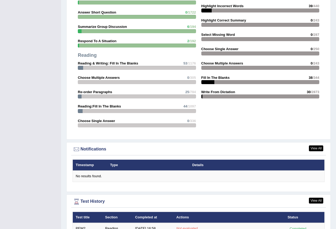
scroll to position [583, 0]
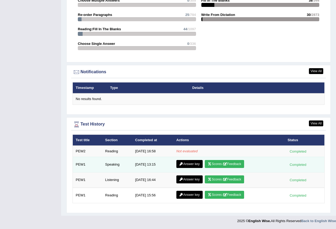
click at [223, 165] on link "Scores / Feedback" at bounding box center [224, 164] width 39 height 8
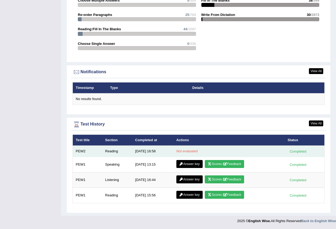
scroll to position [583, 0]
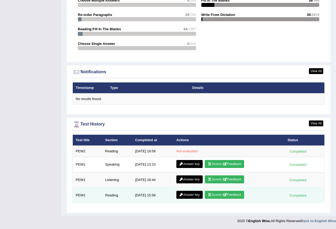
click at [227, 193] on link "Scores / Feedback" at bounding box center [224, 195] width 39 height 8
click at [231, 195] on link "Scores / Feedback" at bounding box center [224, 195] width 39 height 8
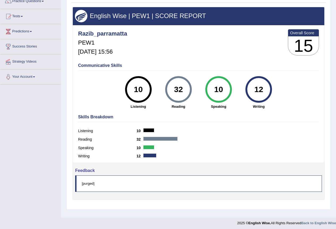
scroll to position [50, 0]
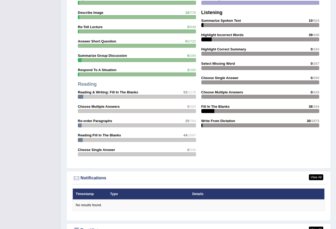
scroll to position [583, 0]
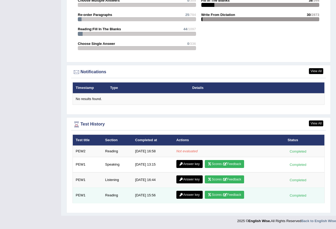
click at [215, 194] on link "Scores / Feedback" at bounding box center [224, 195] width 39 height 8
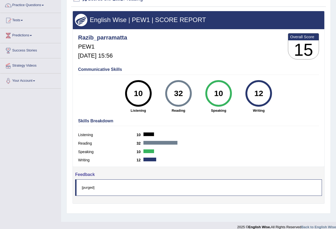
scroll to position [50, 0]
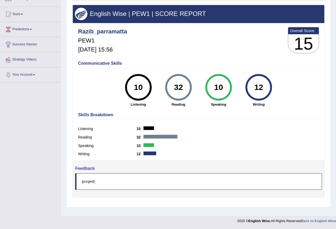
click at [84, 179] on blockquote "[purged]" at bounding box center [198, 182] width 247 height 16
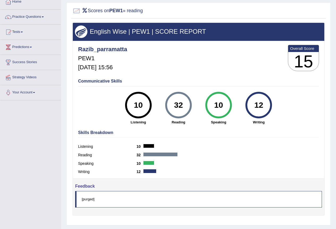
scroll to position [0, 0]
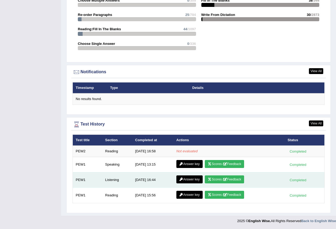
scroll to position [583, 0]
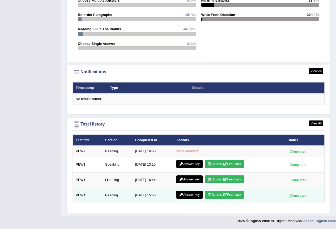
click at [194, 196] on link "Answer key" at bounding box center [190, 195] width 26 height 8
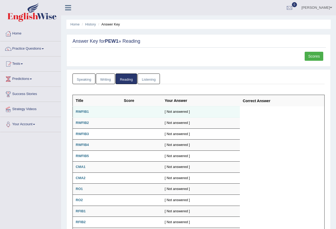
click at [82, 111] on b "RWFIB1" at bounding box center [82, 112] width 13 height 4
click at [97, 111] on td "RWFIB1" at bounding box center [97, 112] width 48 height 11
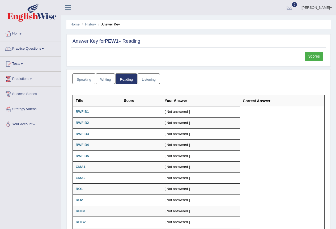
click at [148, 77] on link "Listening" at bounding box center [149, 79] width 22 height 11
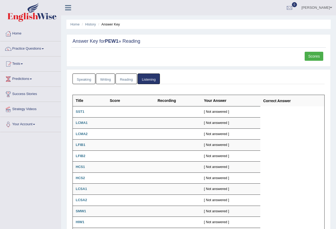
click at [126, 79] on link "Reading" at bounding box center [126, 79] width 21 height 11
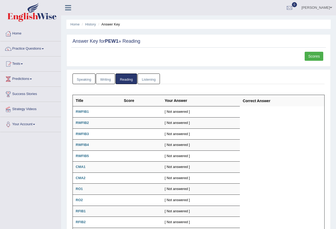
click at [108, 79] on link "Writing" at bounding box center [105, 79] width 19 height 11
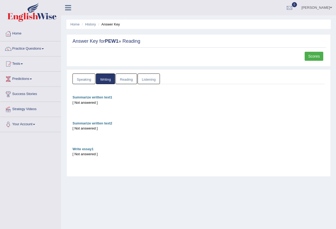
click at [87, 78] on link "Speaking" at bounding box center [84, 79] width 23 height 11
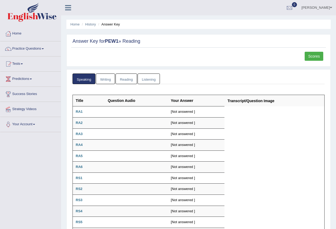
click at [109, 79] on link "Writing" at bounding box center [105, 79] width 19 height 11
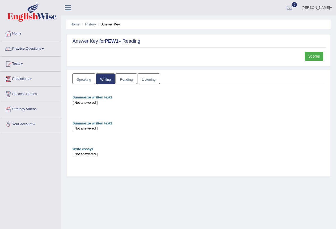
click at [127, 79] on link "Reading" at bounding box center [126, 79] width 21 height 11
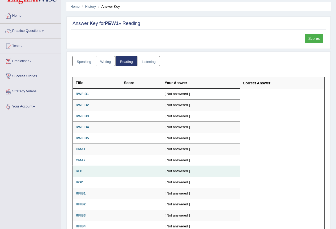
scroll to position [70, 0]
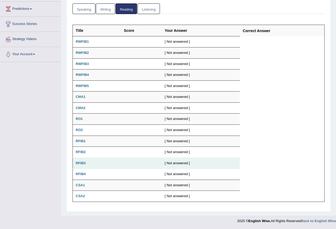
click at [177, 166] on td "[ Not answered ]" at bounding box center [201, 163] width 78 height 11
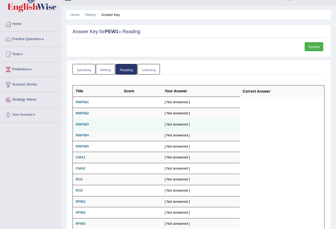
scroll to position [0, 0]
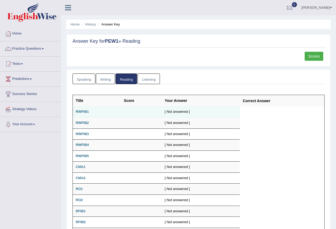
click at [106, 114] on td "RWFIB1" at bounding box center [97, 112] width 48 height 11
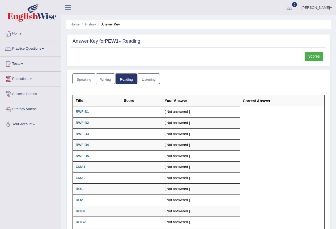
click at [260, 105] on th "Correct Answer" at bounding box center [282, 100] width 85 height 11
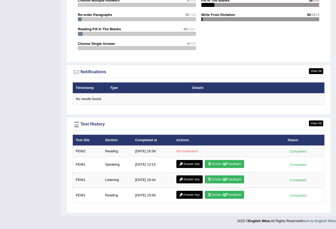
scroll to position [583, 0]
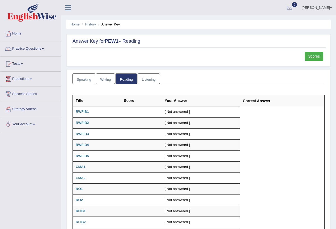
click at [320, 55] on link "Scores" at bounding box center [314, 56] width 19 height 9
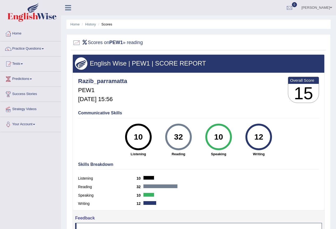
click at [94, 42] on h2 "Scores on PEW1 » reading" at bounding box center [108, 43] width 70 height 8
click at [106, 101] on h5 "Dec 30, 2024, 15:56" at bounding box center [102, 99] width 49 height 6
click at [30, 47] on link "Practice Questions" at bounding box center [30, 47] width 61 height 13
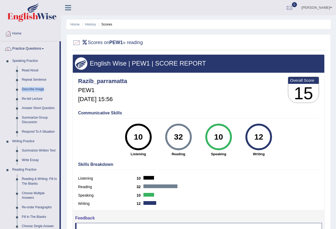
drag, startPoint x: 60, startPoint y: 81, endPoint x: 61, endPoint y: 89, distance: 8.6
click at [61, 89] on div "Home Practice Questions Speaking Practice Read Aloud Repeat Sentence Describe I…" at bounding box center [30, 221] width 69 height 390
click at [62, 83] on div "Home History Scores Scores on PEW1 » reading English Wise | PEW1 | SCORE REPORT…" at bounding box center [198, 133] width 275 height 266
drag, startPoint x: 60, startPoint y: 80, endPoint x: 61, endPoint y: 85, distance: 4.8
click at [61, 85] on div "Home Practice Questions Speaking Practice Read Aloud Repeat Sentence Describe I…" at bounding box center [30, 221] width 69 height 390
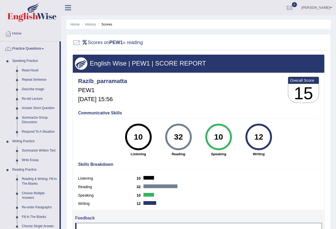
click at [63, 82] on div "Home History Scores Scores on PEW1 » reading English Wise | PEW1 | SCORE REPORT…" at bounding box center [198, 133] width 275 height 266
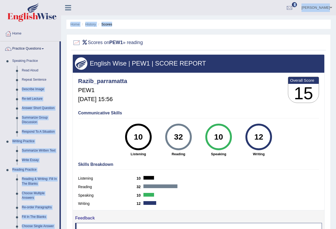
drag, startPoint x: 60, startPoint y: 77, endPoint x: 61, endPoint y: 82, distance: 5.1
click at [61, 82] on div "Toggle navigation Home Practice Questions Speaking Practice Read Aloud Repeat S…" at bounding box center [168, 138] width 336 height 277
click at [63, 77] on div "Home History Scores Scores on PEW1 » reading English Wise | PEW1 | SCORE REPORT…" at bounding box center [198, 133] width 275 height 266
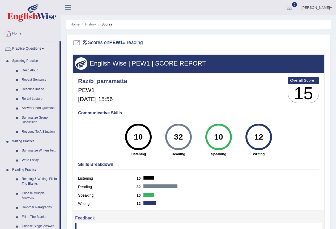
click at [42, 47] on link "Practice Questions" at bounding box center [29, 47] width 59 height 13
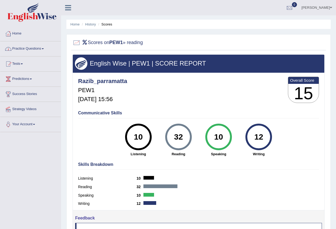
click at [42, 47] on link "Practice Questions" at bounding box center [30, 47] width 61 height 13
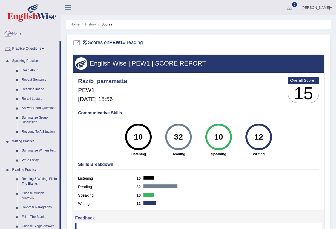
click at [36, 18] on img at bounding box center [31, 12] width 49 height 19
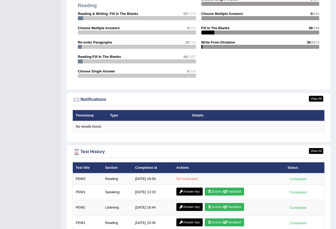
scroll to position [583, 0]
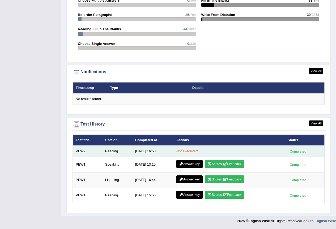
click at [296, 151] on div "Completed" at bounding box center [298, 152] width 21 height 6
click at [272, 151] on td "Not evaluated" at bounding box center [229, 151] width 111 height 11
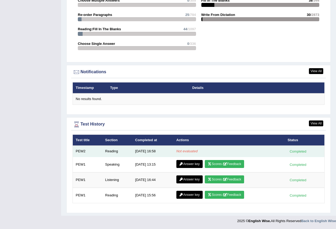
click at [272, 151] on td "Not evaluated" at bounding box center [229, 151] width 111 height 11
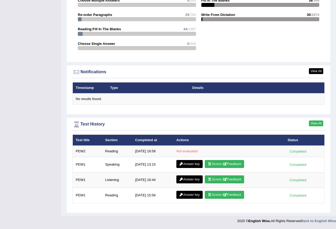
click at [316, 122] on link "View All" at bounding box center [316, 124] width 14 height 6
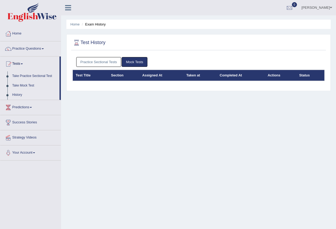
click at [229, 74] on th "Completed At" at bounding box center [241, 75] width 48 height 11
click at [107, 62] on link "Practice Sectional Tests" at bounding box center [98, 62] width 45 height 10
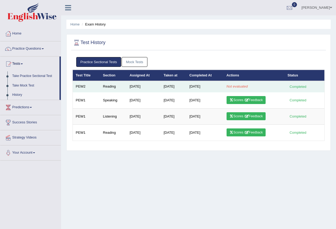
click at [241, 86] on em "Not evaluated" at bounding box center [237, 87] width 21 height 4
click at [177, 87] on td "Sep 2, 2025" at bounding box center [174, 86] width 26 height 11
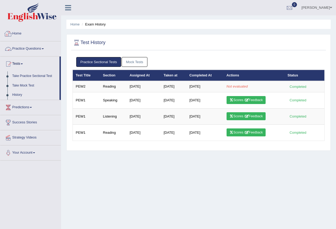
click at [18, 32] on link "Home" at bounding box center [30, 32] width 61 height 13
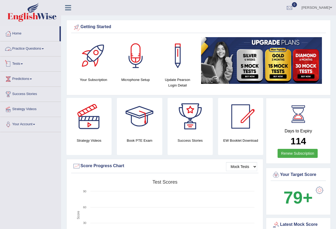
click at [40, 50] on link "Practice Questions" at bounding box center [30, 47] width 61 height 13
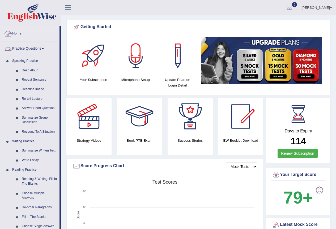
click at [22, 34] on link "Home" at bounding box center [29, 32] width 59 height 13
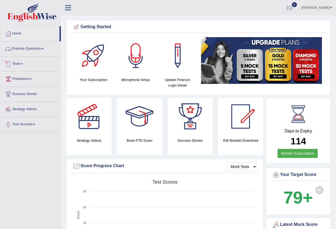
click at [24, 67] on link "Tests" at bounding box center [30, 63] width 61 height 13
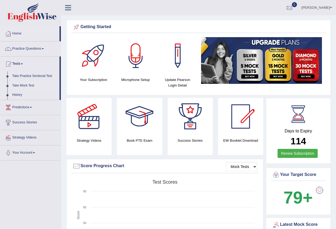
click at [30, 84] on link "Take Mock Test" at bounding box center [35, 86] width 50 height 10
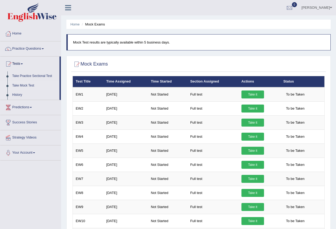
click at [30, 107] on link "Predictions" at bounding box center [30, 106] width 61 height 13
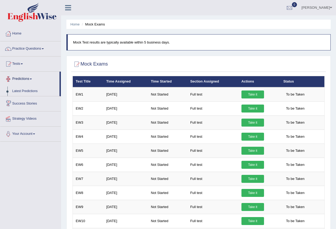
click at [30, 78] on link "Predictions" at bounding box center [29, 78] width 59 height 13
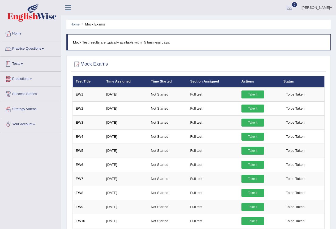
click at [24, 65] on link "Tests" at bounding box center [30, 63] width 61 height 13
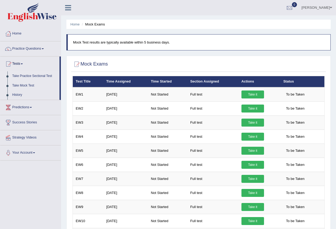
click at [27, 77] on link "Take Practice Sectional Test" at bounding box center [35, 77] width 50 height 10
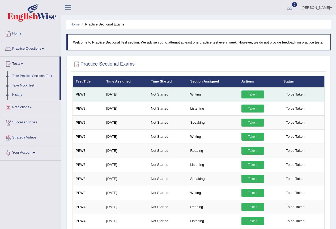
click at [252, 94] on link "Take it" at bounding box center [253, 95] width 23 height 8
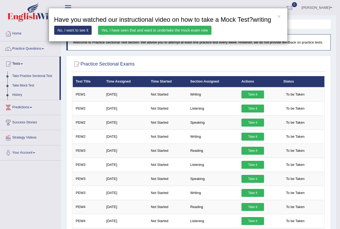
click at [164, 29] on link "Yes, I have seen that and want to undertake the mock exam now" at bounding box center [155, 30] width 114 height 9
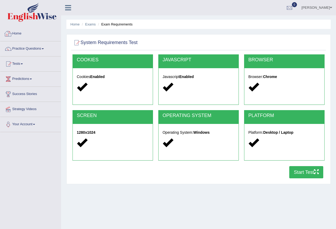
click at [18, 33] on link "Home" at bounding box center [30, 32] width 61 height 13
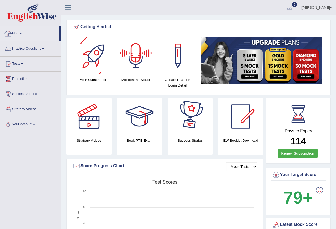
click at [21, 34] on link "Home" at bounding box center [29, 32] width 59 height 13
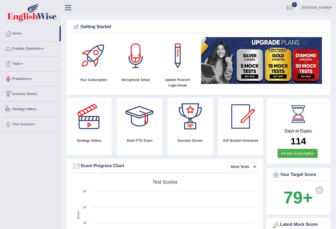
click at [38, 49] on link "Practice Questions" at bounding box center [30, 47] width 61 height 13
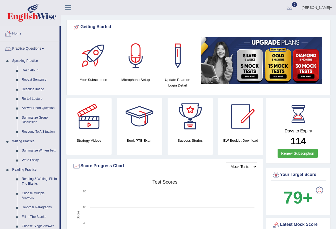
click at [21, 29] on link "Home" at bounding box center [29, 32] width 59 height 13
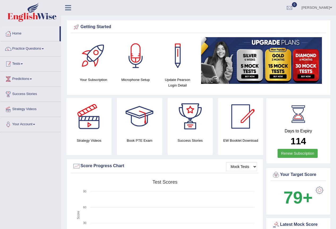
click at [23, 68] on link "Tests" at bounding box center [30, 63] width 61 height 13
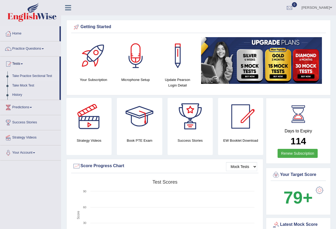
click at [31, 75] on link "Take Practice Sectional Test" at bounding box center [35, 77] width 50 height 10
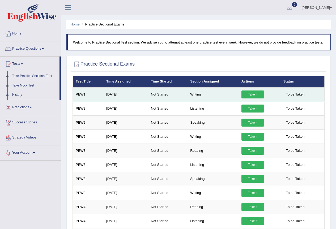
click at [249, 94] on link "Take it" at bounding box center [253, 95] width 23 height 8
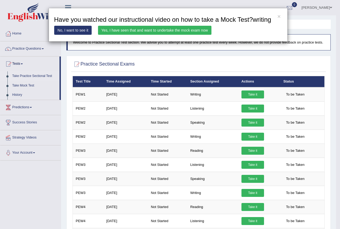
click at [161, 31] on link "Yes, I have seen that and want to undertake the mock exam now" at bounding box center [155, 30] width 114 height 9
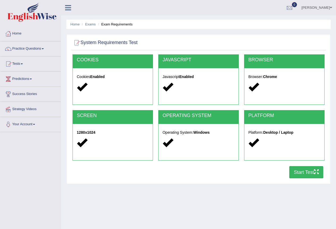
click at [299, 171] on button "Start Test" at bounding box center [307, 172] width 34 height 12
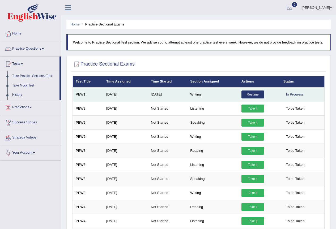
click at [251, 94] on link "Resume" at bounding box center [253, 95] width 23 height 8
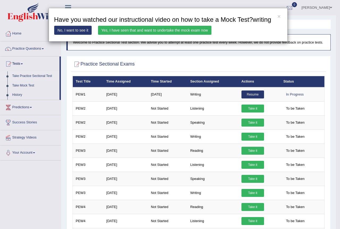
click at [173, 30] on link "Yes, I have seen that and want to undertake the mock exam now" at bounding box center [155, 30] width 114 height 9
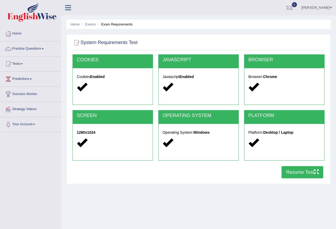
click at [292, 170] on button "Resume Test" at bounding box center [303, 172] width 42 height 12
click at [291, 176] on button "Resume Test" at bounding box center [303, 172] width 42 height 12
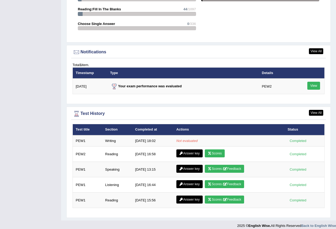
scroll to position [607, 0]
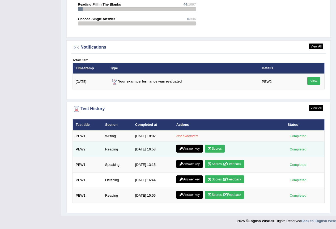
click at [217, 147] on link "Scores" at bounding box center [215, 149] width 20 height 8
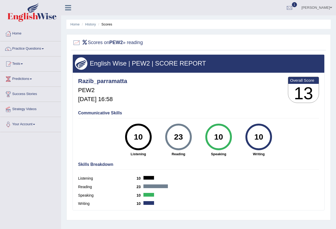
click at [143, 43] on h2 "Scores on PEW2 » reading" at bounding box center [108, 43] width 70 height 8
click at [121, 43] on b "PEW2" at bounding box center [117, 42] width 14 height 5
click at [123, 43] on b "PEW2" at bounding box center [117, 42] width 14 height 5
click at [44, 50] on link "Practice Questions" at bounding box center [30, 47] width 61 height 13
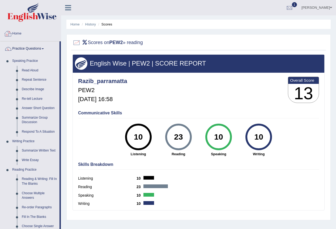
click at [22, 31] on link "Home" at bounding box center [30, 32] width 61 height 13
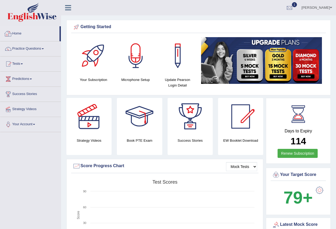
click at [31, 13] on img at bounding box center [31, 12] width 49 height 19
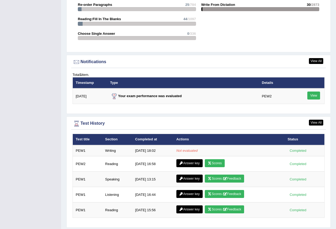
scroll to position [607, 0]
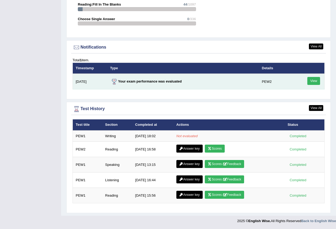
click at [314, 82] on link "View" at bounding box center [314, 81] width 13 height 8
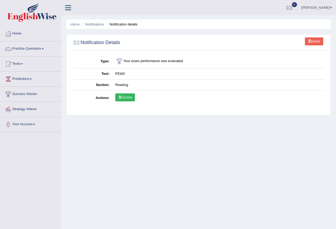
click at [131, 98] on link "Scores" at bounding box center [125, 98] width 20 height 8
click at [29, 15] on img at bounding box center [31, 12] width 49 height 19
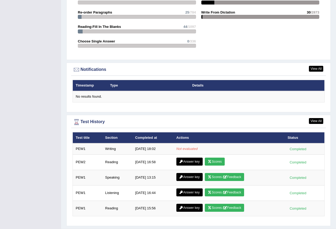
scroll to position [598, 0]
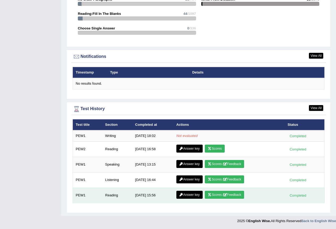
click at [221, 194] on link "Scores / Feedback" at bounding box center [224, 195] width 39 height 8
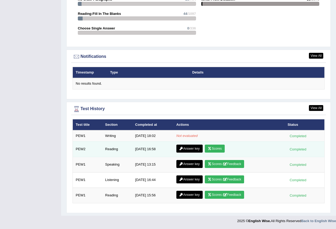
click at [189, 148] on link "Answer key" at bounding box center [190, 149] width 26 height 8
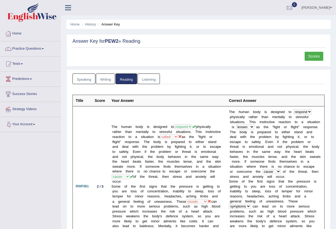
click at [111, 76] on link "Writing" at bounding box center [105, 79] width 19 height 11
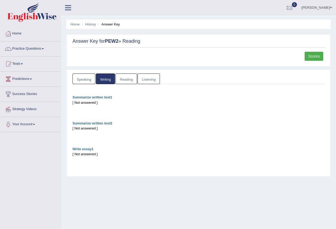
click at [131, 77] on link "Reading" at bounding box center [126, 79] width 21 height 11
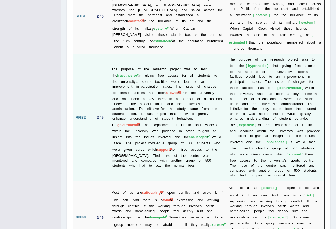
scroll to position [1294, 0]
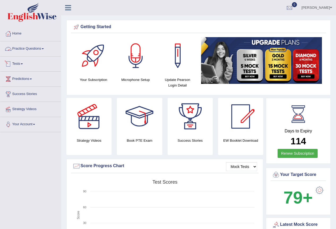
click at [26, 48] on link "Practice Questions" at bounding box center [30, 47] width 61 height 13
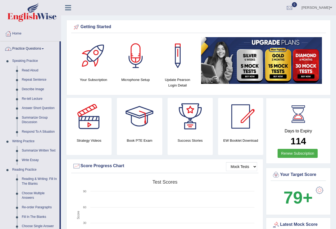
click at [31, 46] on link "Practice Questions" at bounding box center [29, 47] width 59 height 13
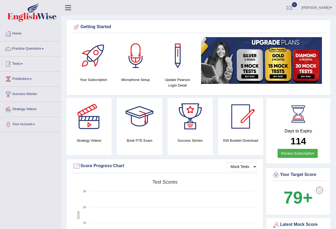
click at [23, 66] on link "Tests" at bounding box center [30, 63] width 61 height 13
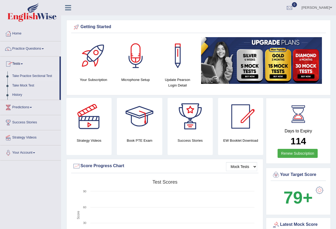
click at [29, 76] on link "Take Practice Sectional Test" at bounding box center [35, 77] width 50 height 10
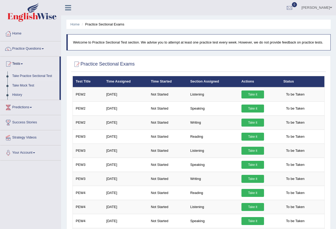
click at [35, 76] on link "Take Practice Sectional Test" at bounding box center [35, 77] width 50 height 10
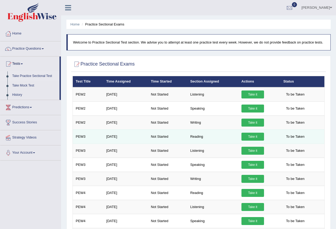
click at [250, 137] on link "Take it" at bounding box center [253, 137] width 23 height 8
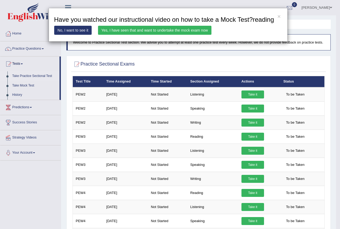
click at [145, 29] on link "Yes, I have seen that and want to undertake the mock exam now" at bounding box center [155, 30] width 114 height 9
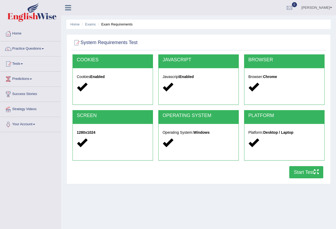
click at [297, 169] on button "Start Test" at bounding box center [307, 172] width 34 height 12
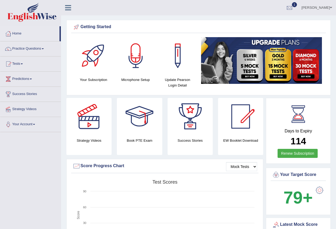
click at [34, 15] on img at bounding box center [31, 12] width 49 height 19
click at [20, 32] on link "Home" at bounding box center [30, 32] width 61 height 13
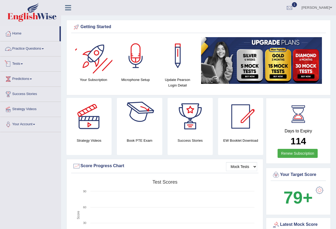
click at [39, 52] on link "Practice Questions" at bounding box center [30, 47] width 61 height 13
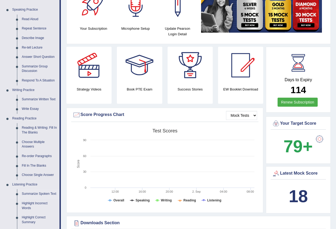
scroll to position [27, 0]
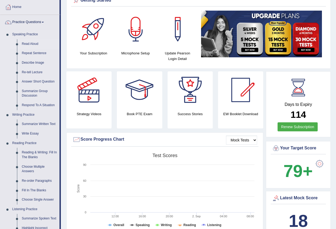
click at [33, 44] on link "Read Aloud" at bounding box center [39, 44] width 40 height 10
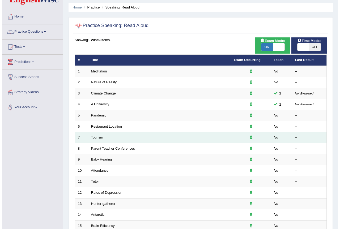
scroll to position [27, 0]
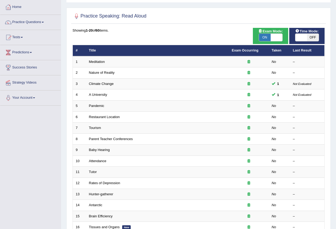
click at [269, 37] on span "ON" at bounding box center [265, 37] width 12 height 7
checkbox input "false"
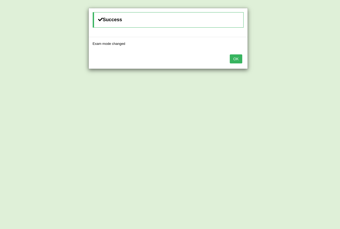
click at [241, 56] on button "OK" at bounding box center [236, 59] width 12 height 9
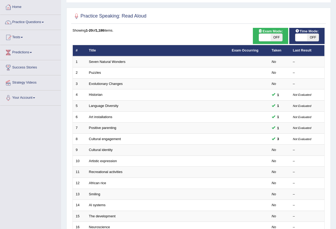
click at [310, 38] on span "OFF" at bounding box center [313, 37] width 12 height 7
checkbox input "true"
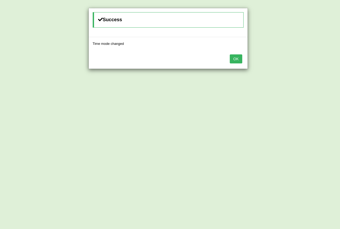
click at [237, 57] on button "OK" at bounding box center [236, 59] width 12 height 9
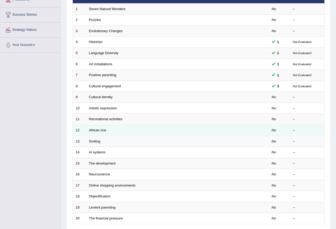
scroll to position [80, 0]
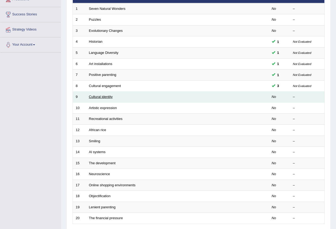
click at [109, 96] on link "Cultural identity" at bounding box center [101, 97] width 24 height 4
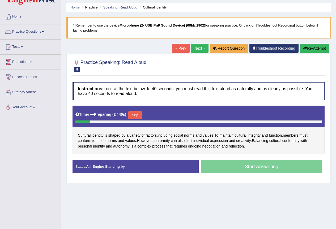
scroll to position [27, 0]
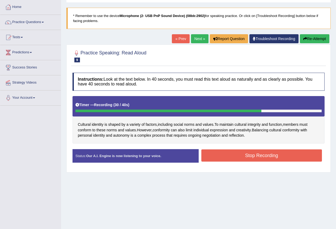
click at [249, 153] on button "Stop Recording" at bounding box center [262, 156] width 121 height 12
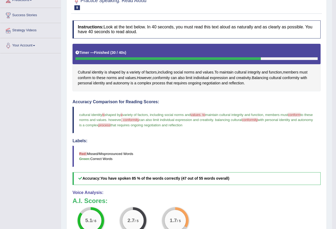
scroll to position [48, 0]
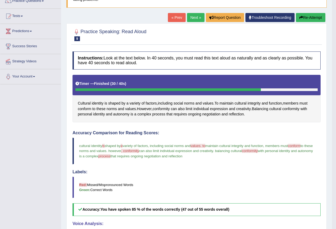
click at [195, 18] on link "Next »" at bounding box center [196, 17] width 18 height 9
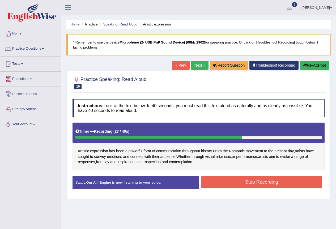
click at [256, 182] on button "Stop Recording" at bounding box center [262, 182] width 121 height 12
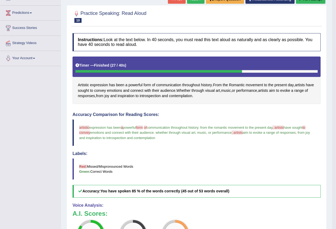
scroll to position [48, 0]
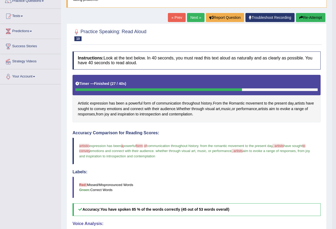
click at [194, 18] on link "Next »" at bounding box center [196, 17] width 18 height 9
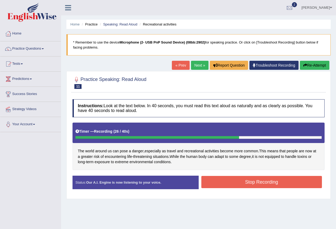
click at [258, 185] on button "Stop Recording" at bounding box center [262, 182] width 121 height 12
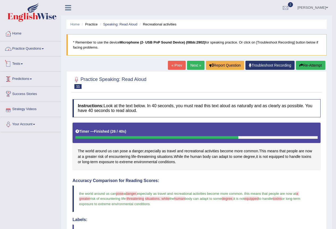
click at [38, 48] on link "Practice Questions" at bounding box center [30, 47] width 61 height 13
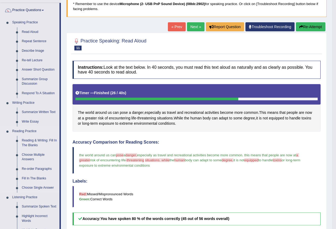
scroll to position [27, 0]
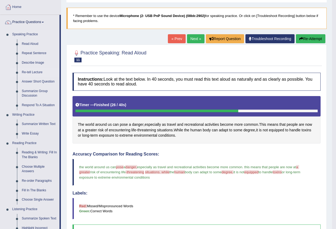
click at [35, 72] on link "Re-tell Lecture" at bounding box center [39, 73] width 40 height 10
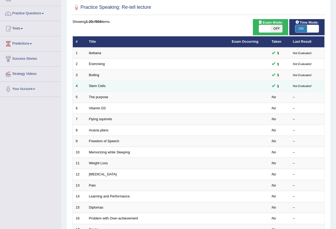
scroll to position [53, 0]
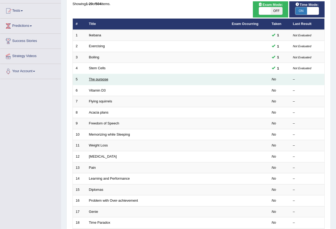
click at [102, 80] on link "The purpose" at bounding box center [98, 79] width 19 height 4
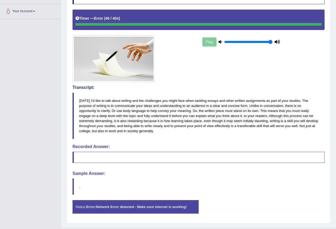
scroll to position [125, 0]
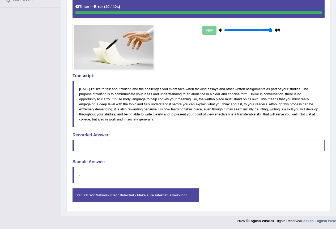
click at [162, 197] on strong "Error: Network Error detected - Make sure internet is working!" at bounding box center [136, 196] width 101 height 4
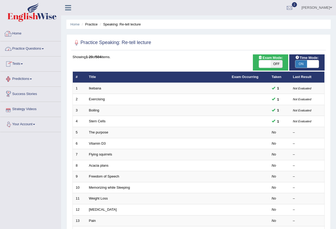
click at [30, 17] on img at bounding box center [31, 12] width 49 height 19
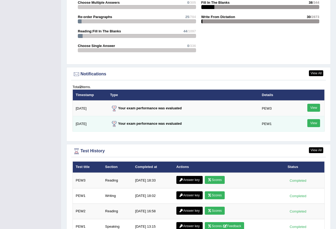
scroll to position [612, 0]
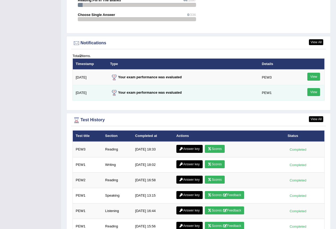
click at [318, 91] on link "View" at bounding box center [314, 92] width 13 height 8
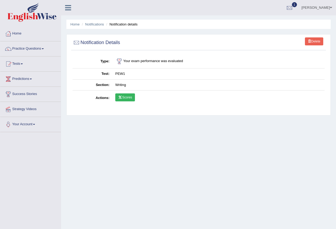
click at [125, 98] on link "Scores" at bounding box center [125, 98] width 20 height 8
